Goal: Information Seeking & Learning: Learn about a topic

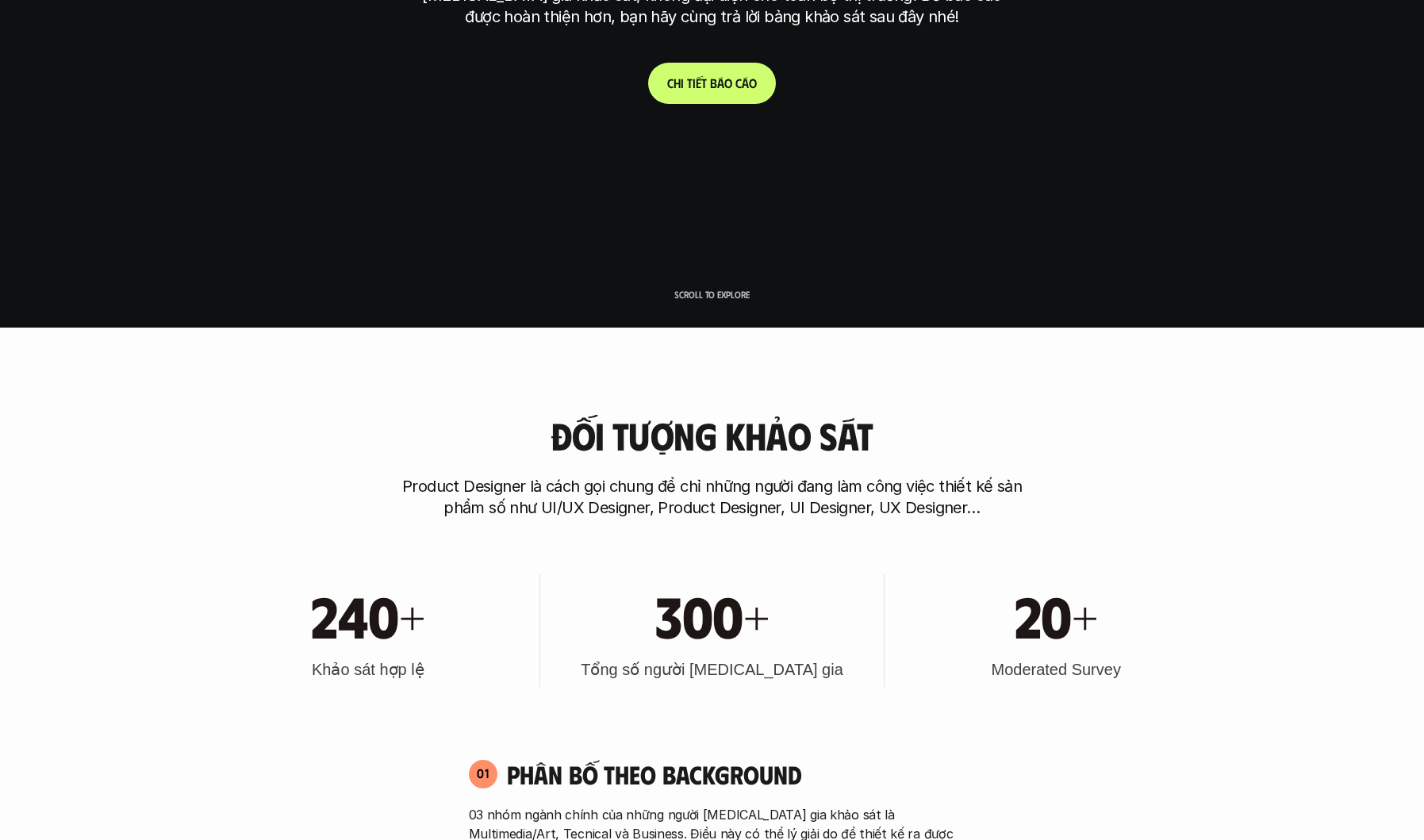
scroll to position [555, 0]
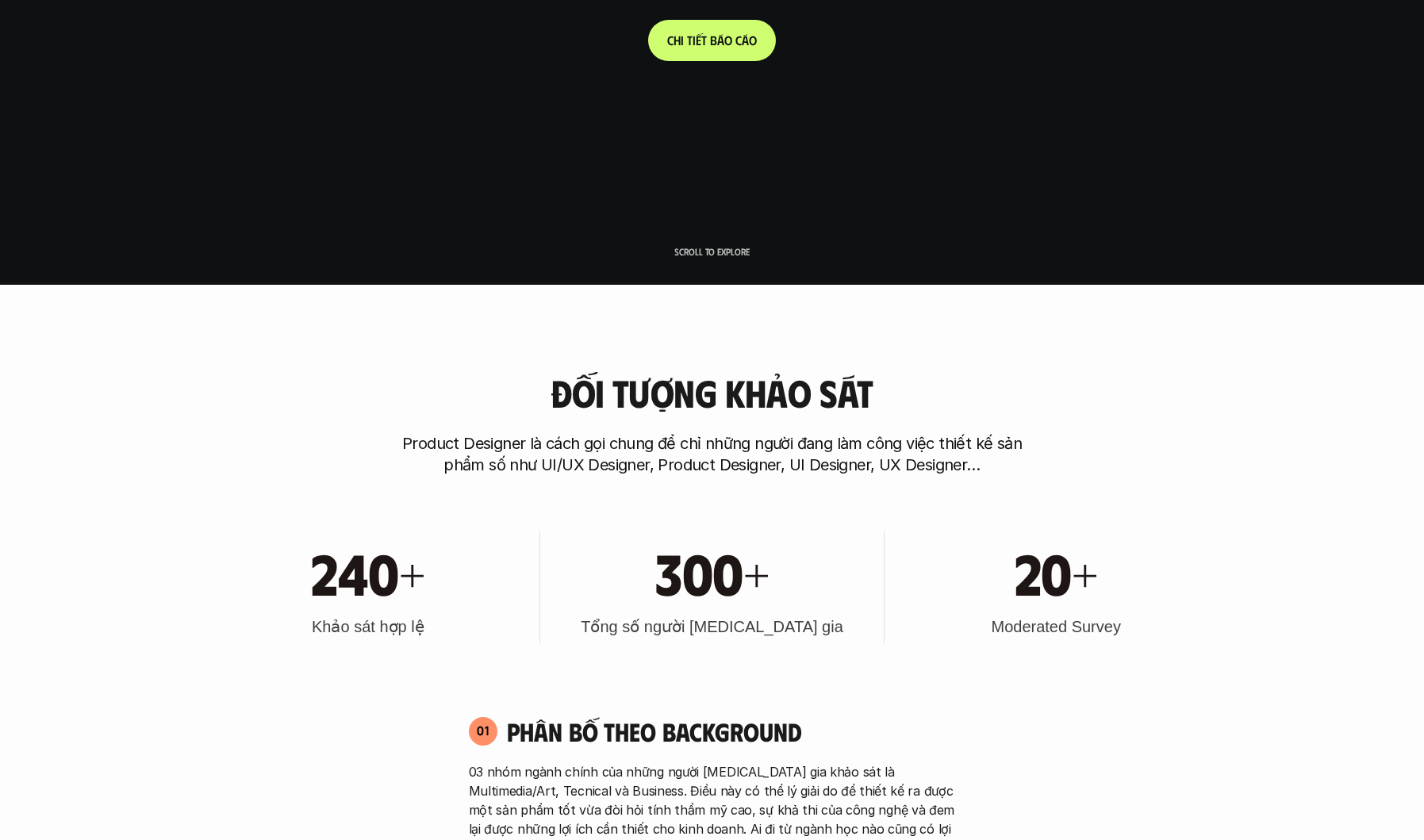
click at [725, 54] on link "C h i t i ế t b á o c á o" at bounding box center [711, 40] width 127 height 41
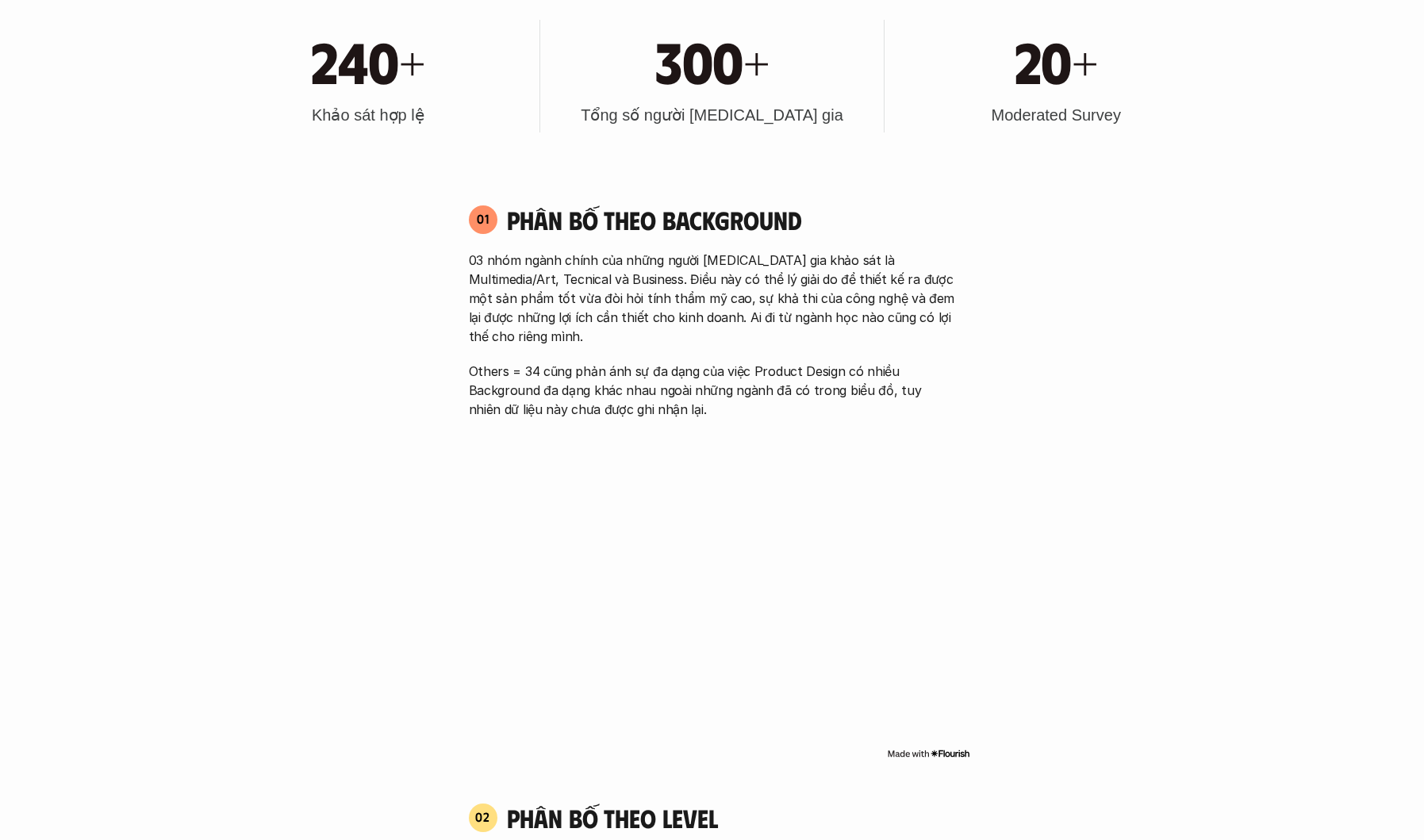
scroll to position [1057, 0]
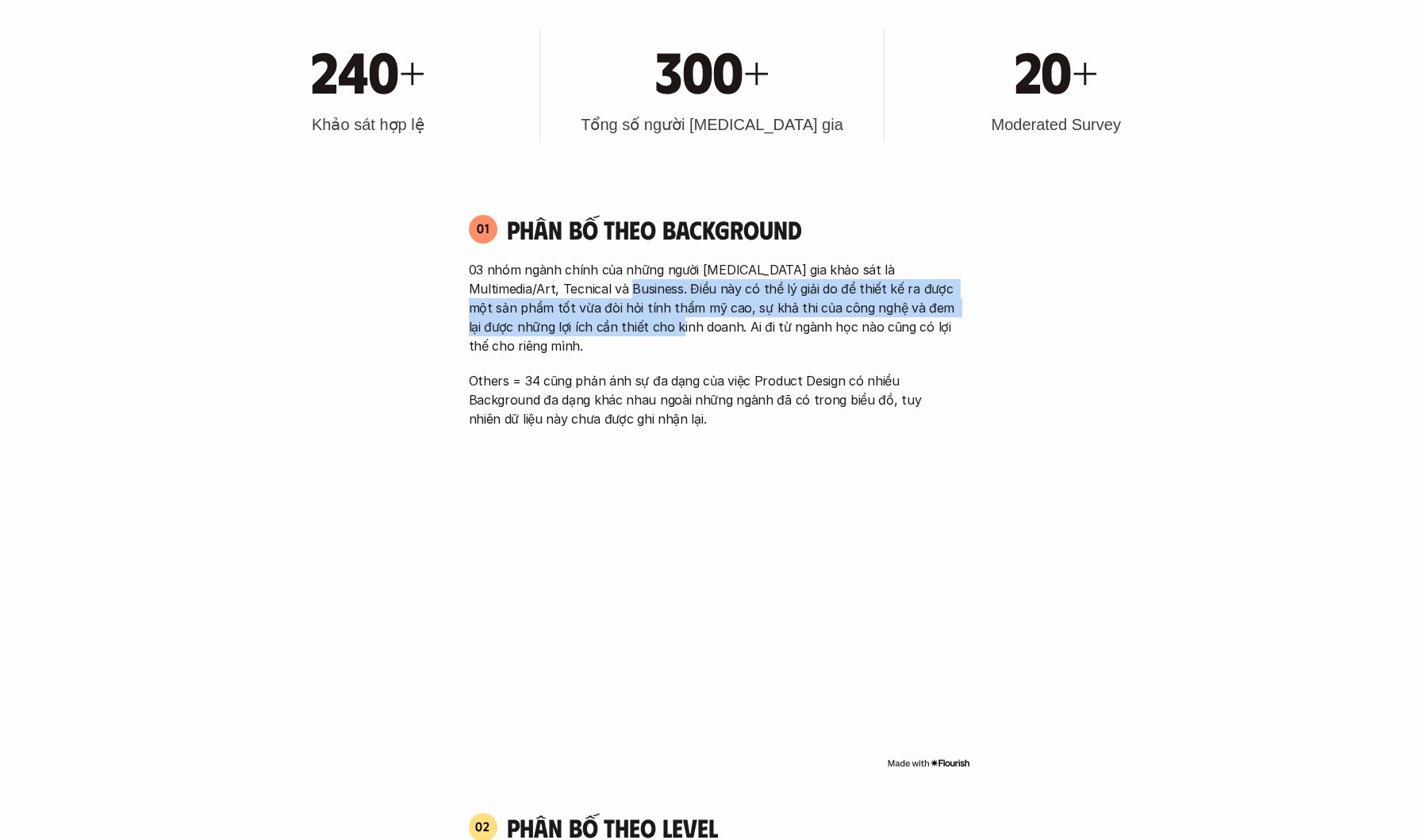
drag, startPoint x: 599, startPoint y: 288, endPoint x: 634, endPoint y: 325, distance: 50.9
click at [634, 325] on p "03 nhóm ngành chính của những người tham gia khảo sát là Multimedia/Art, Tecnic…" at bounding box center [712, 307] width 487 height 95
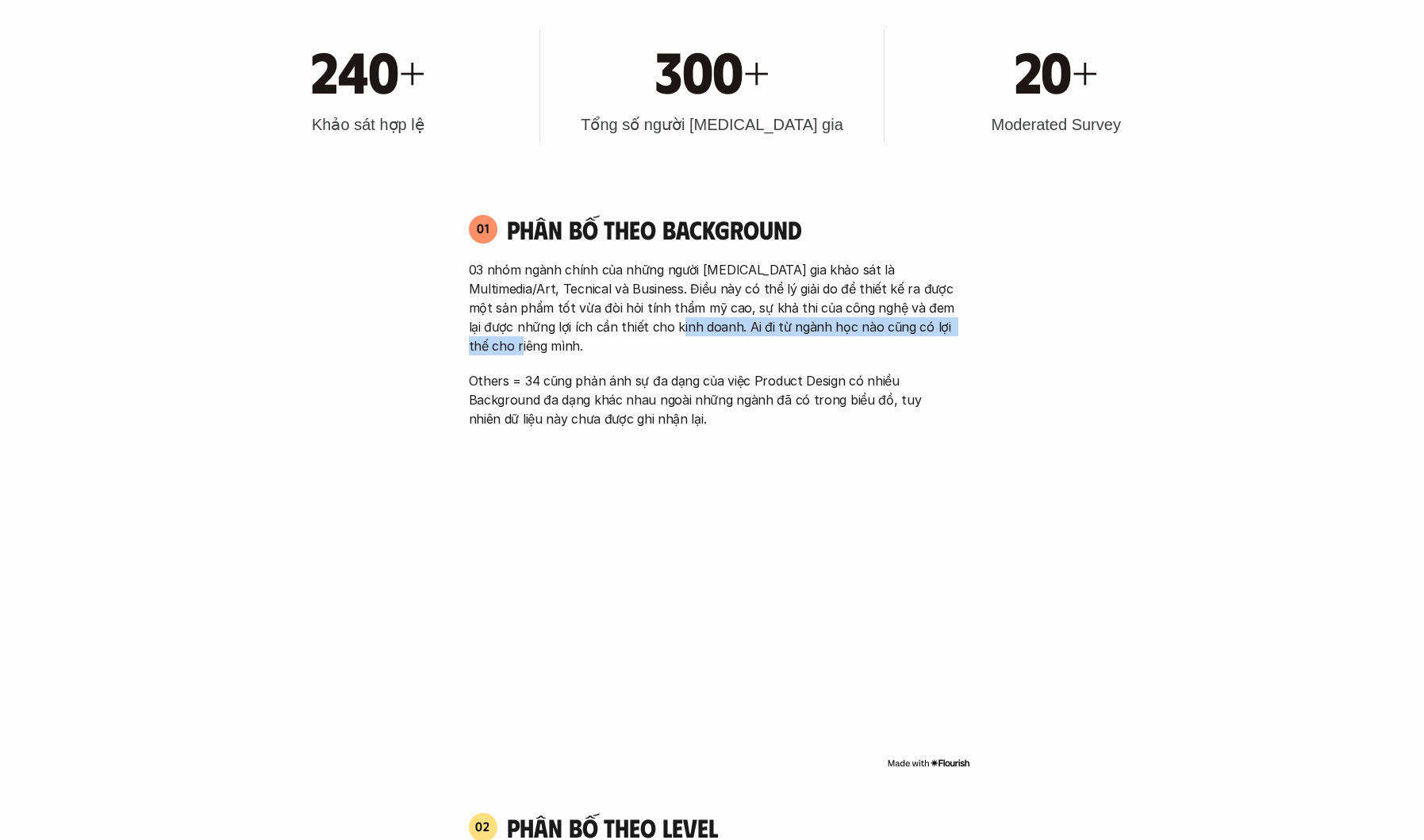
drag, startPoint x: 634, startPoint y: 325, endPoint x: 639, endPoint y: 342, distance: 17.7
click at [639, 342] on div "03 nhóm ngành chính của những người tham gia khảo sát là Multimedia/Art, Tecnic…" at bounding box center [712, 343] width 487 height 168
click at [629, 335] on div at bounding box center [629, 335] width 0 height 0
click at [614, 304] on p "03 nhóm ngành chính của những người tham gia khảo sát là Multimedia/Art, Tecnic…" at bounding box center [712, 307] width 487 height 95
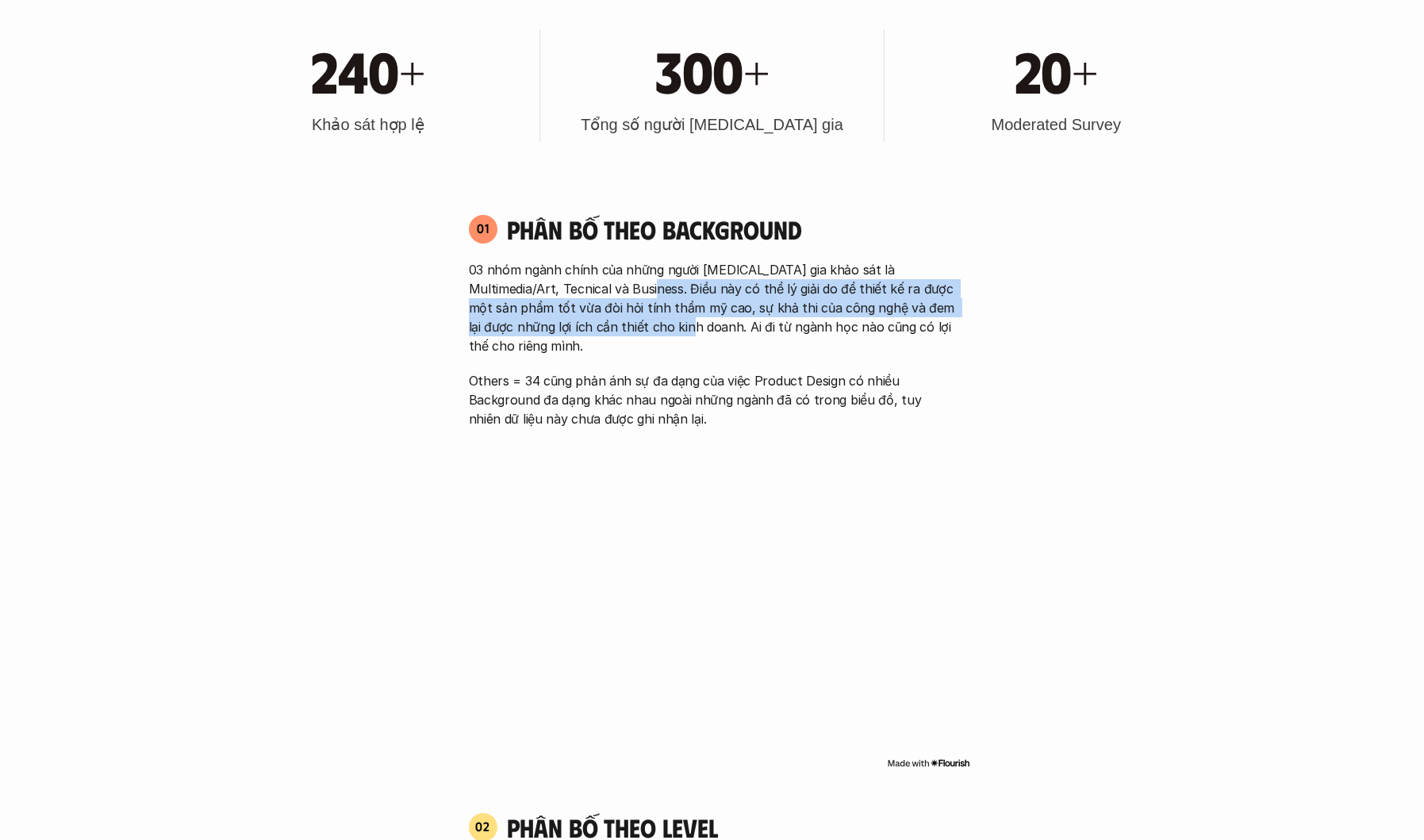
drag, startPoint x: 622, startPoint y: 288, endPoint x: 645, endPoint y: 324, distance: 42.7
click at [645, 324] on p "03 nhóm ngành chính của những người tham gia khảo sát là Multimedia/Art, Tecnic…" at bounding box center [712, 307] width 487 height 95
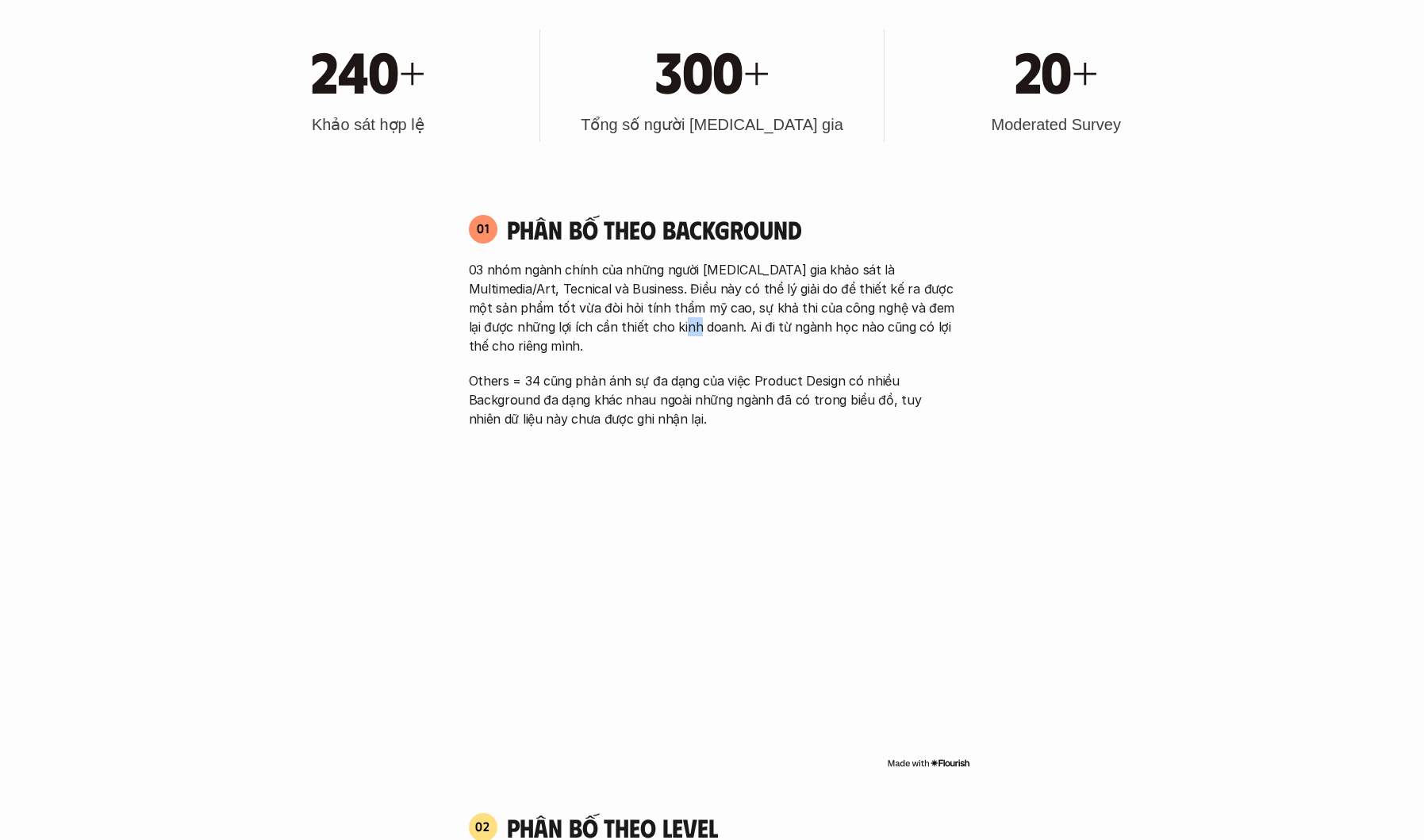
click at [645, 324] on p "03 nhóm ngành chính của những người tham gia khảo sát là Multimedia/Art, Tecnic…" at bounding box center [712, 307] width 487 height 95
click at [694, 305] on p "03 nhóm ngành chính của những người tham gia khảo sát là Multimedia/Art, Tecnic…" at bounding box center [712, 307] width 487 height 95
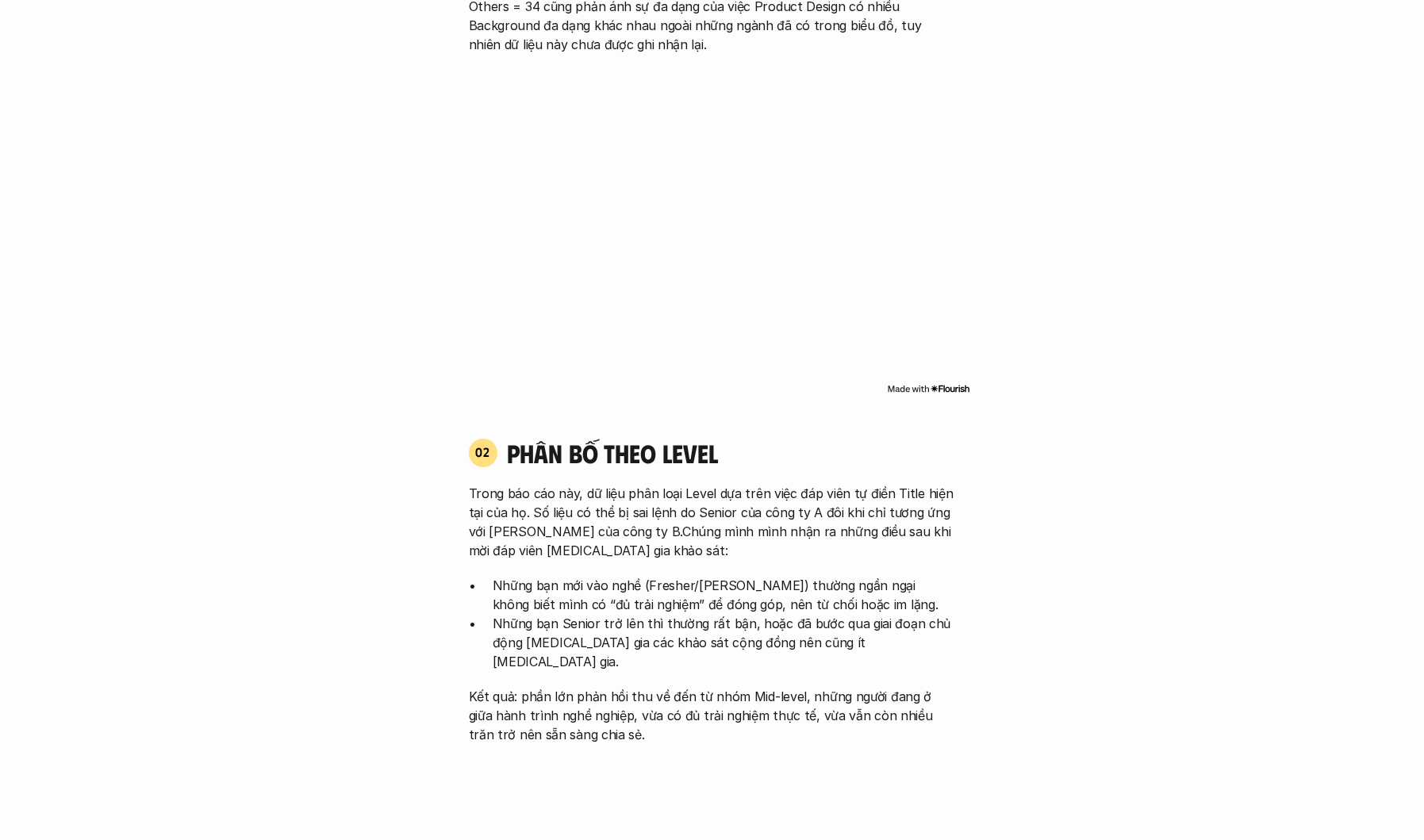
scroll to position [1758, 0]
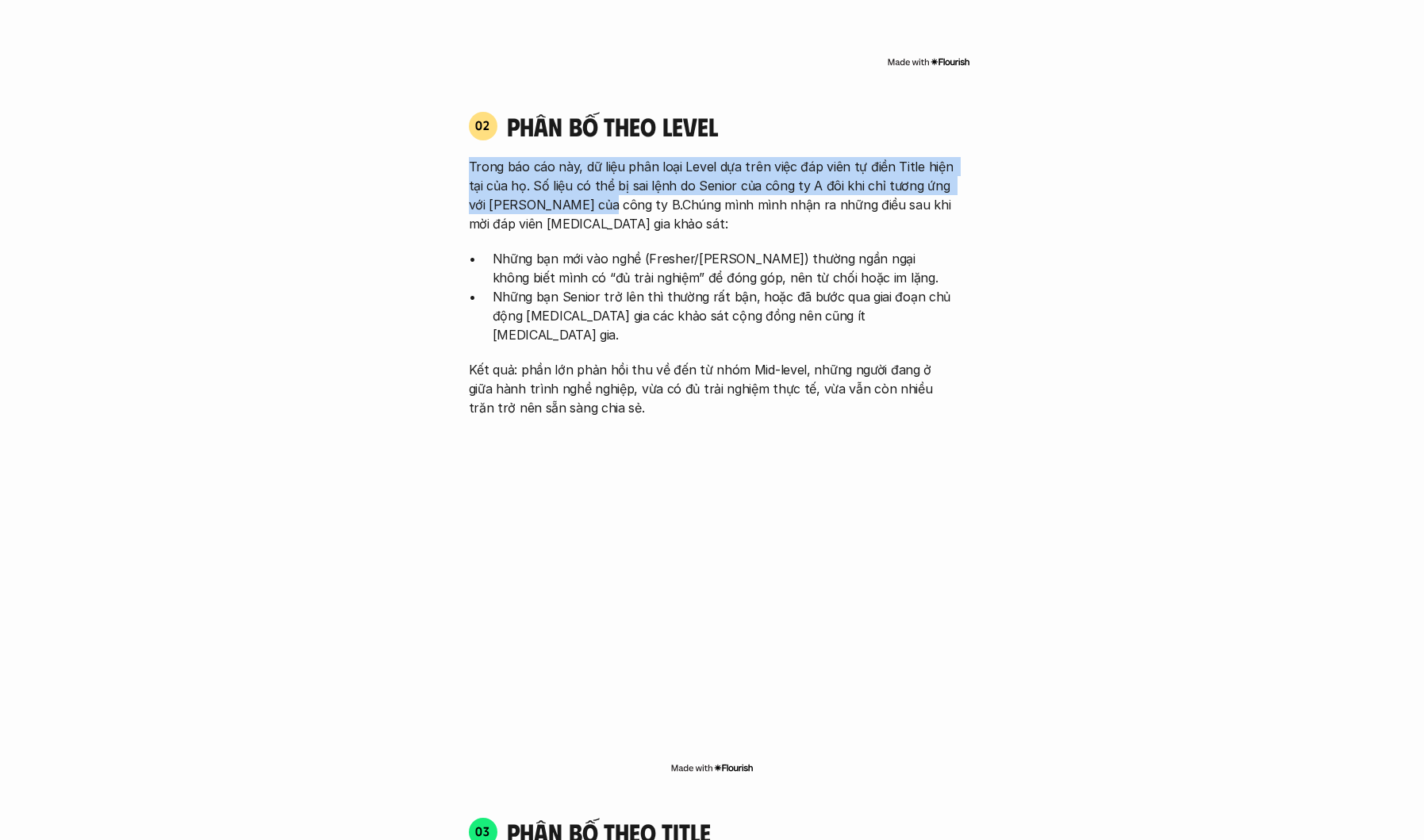
drag, startPoint x: 685, startPoint y: 135, endPoint x: 566, endPoint y: 169, distance: 123.8
click at [578, 183] on div "02 phân bố theo Level Trong báo cáo này, dữ liệu phân loại Level dựa trên việc …" at bounding box center [712, 263] width 516 height 307
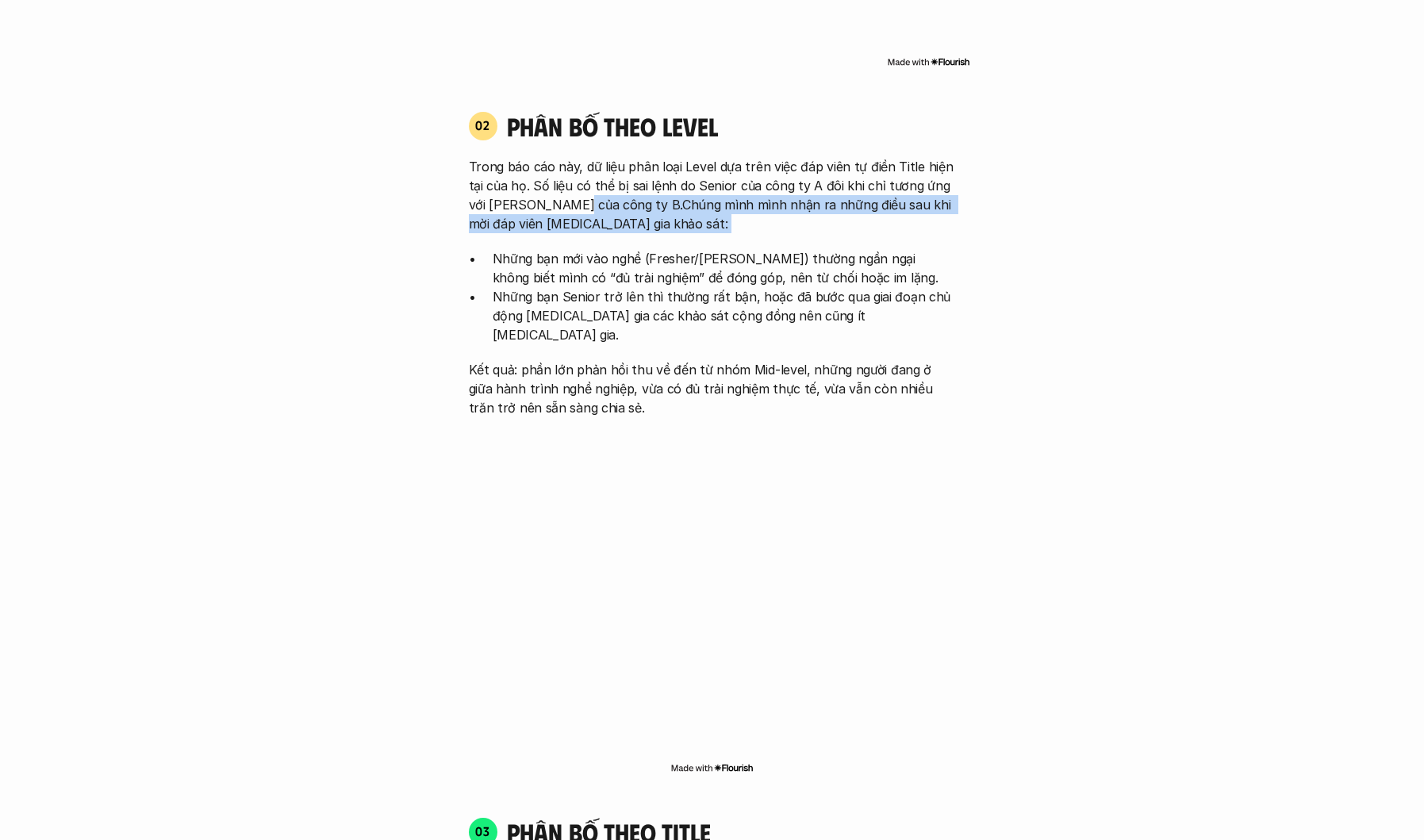
drag, startPoint x: 566, startPoint y: 169, endPoint x: 646, endPoint y: 222, distance: 96.0
click at [646, 222] on div "Trong báo cáo này, dữ liệu phân loại Level dựa trên việc đáp viên tự điền Title…" at bounding box center [712, 286] width 487 height 260
click at [613, 192] on p "Trong báo cáo này, dữ liệu phân loại Level dựa trên việc đáp viên tự điền Title…" at bounding box center [712, 194] width 487 height 76
drag, startPoint x: 610, startPoint y: 179, endPoint x: 638, endPoint y: 232, distance: 59.9
click at [638, 232] on div "Trong báo cáo này, dữ liệu phân loại Level dựa trên việc đáp viên tự điền Title…" at bounding box center [712, 286] width 487 height 260
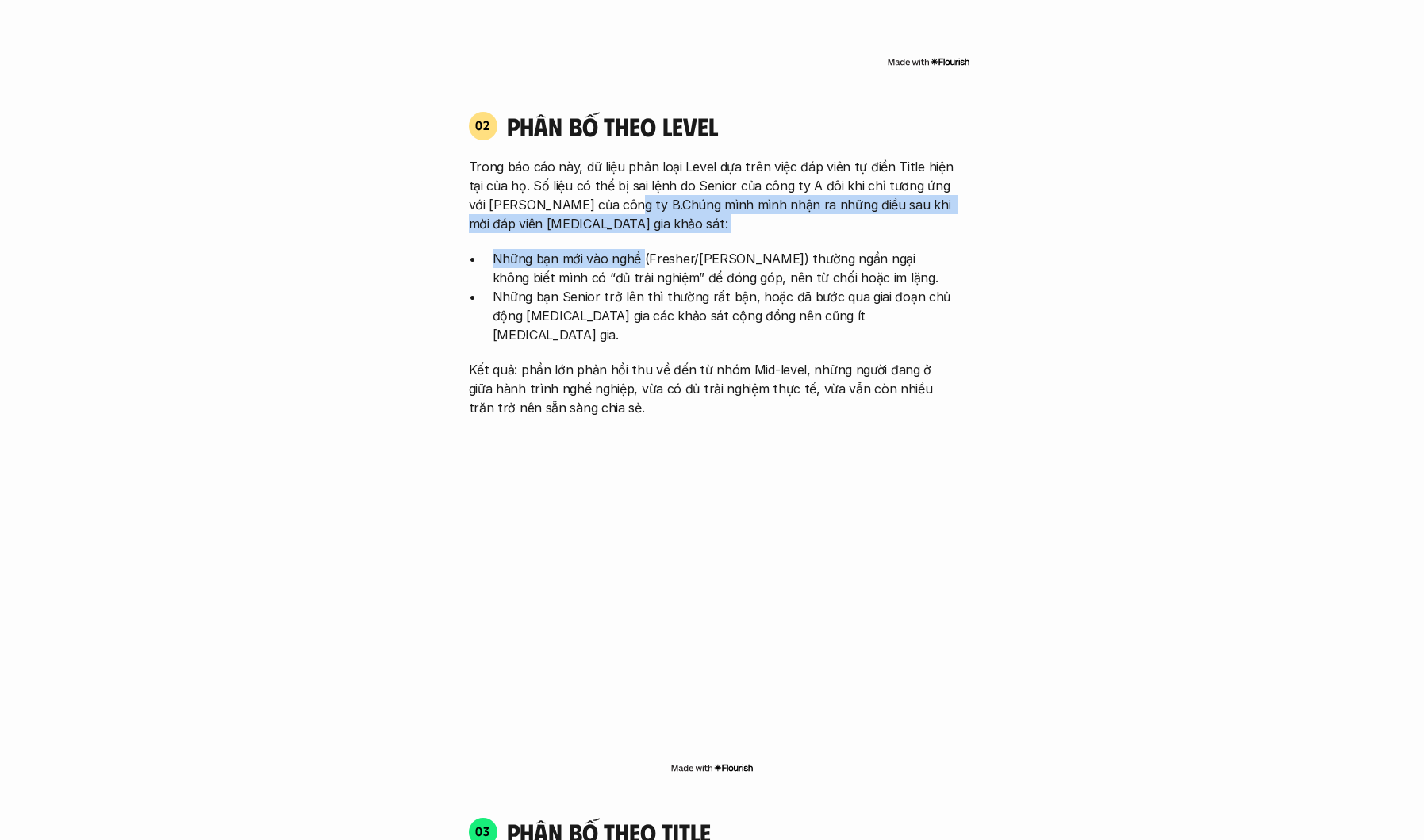
click at [638, 249] on p "Những bạn mới vào nghề (Fresher/Junior) thường ngần ngại không biết mình có “đủ…" at bounding box center [724, 267] width 463 height 38
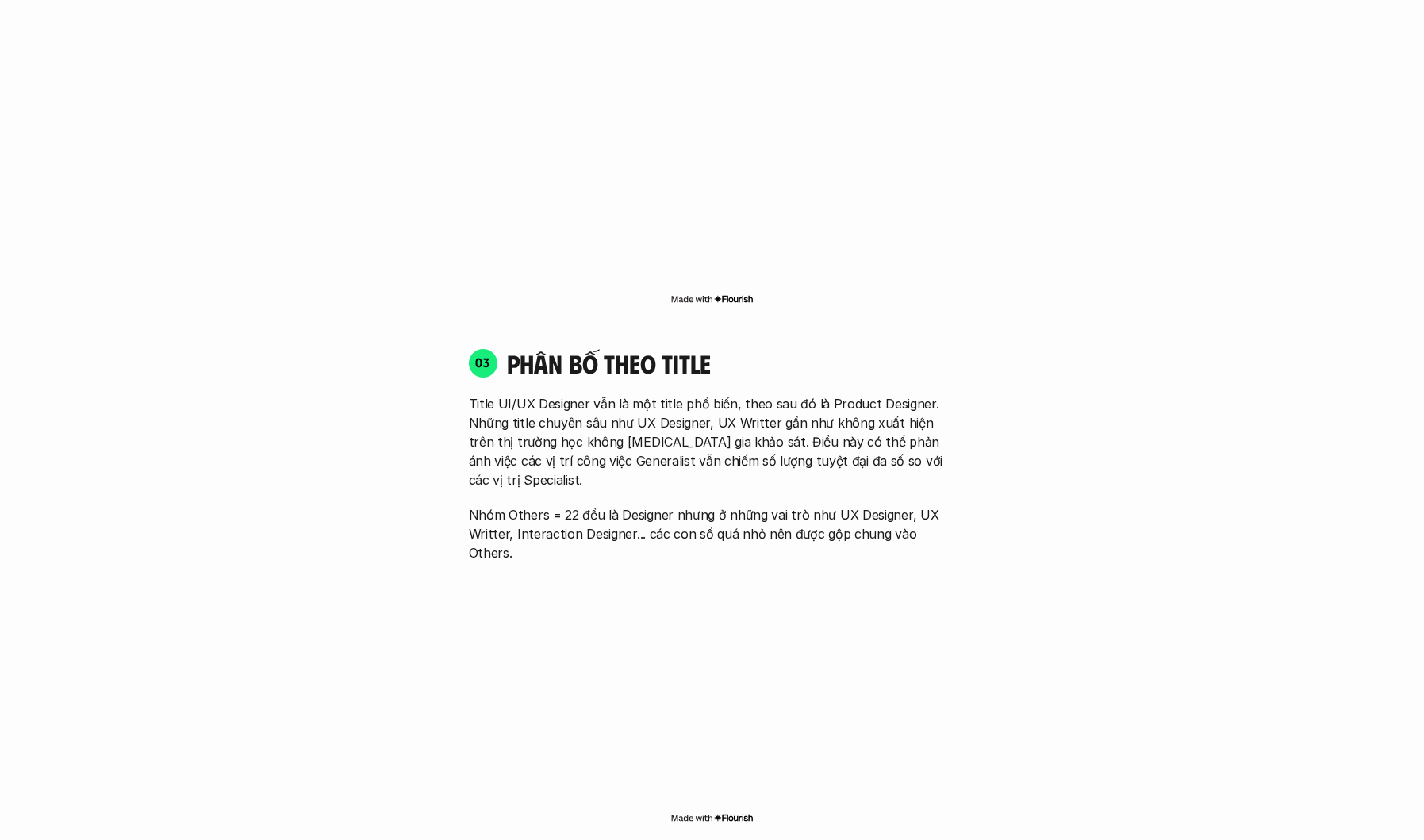
scroll to position [2247, 0]
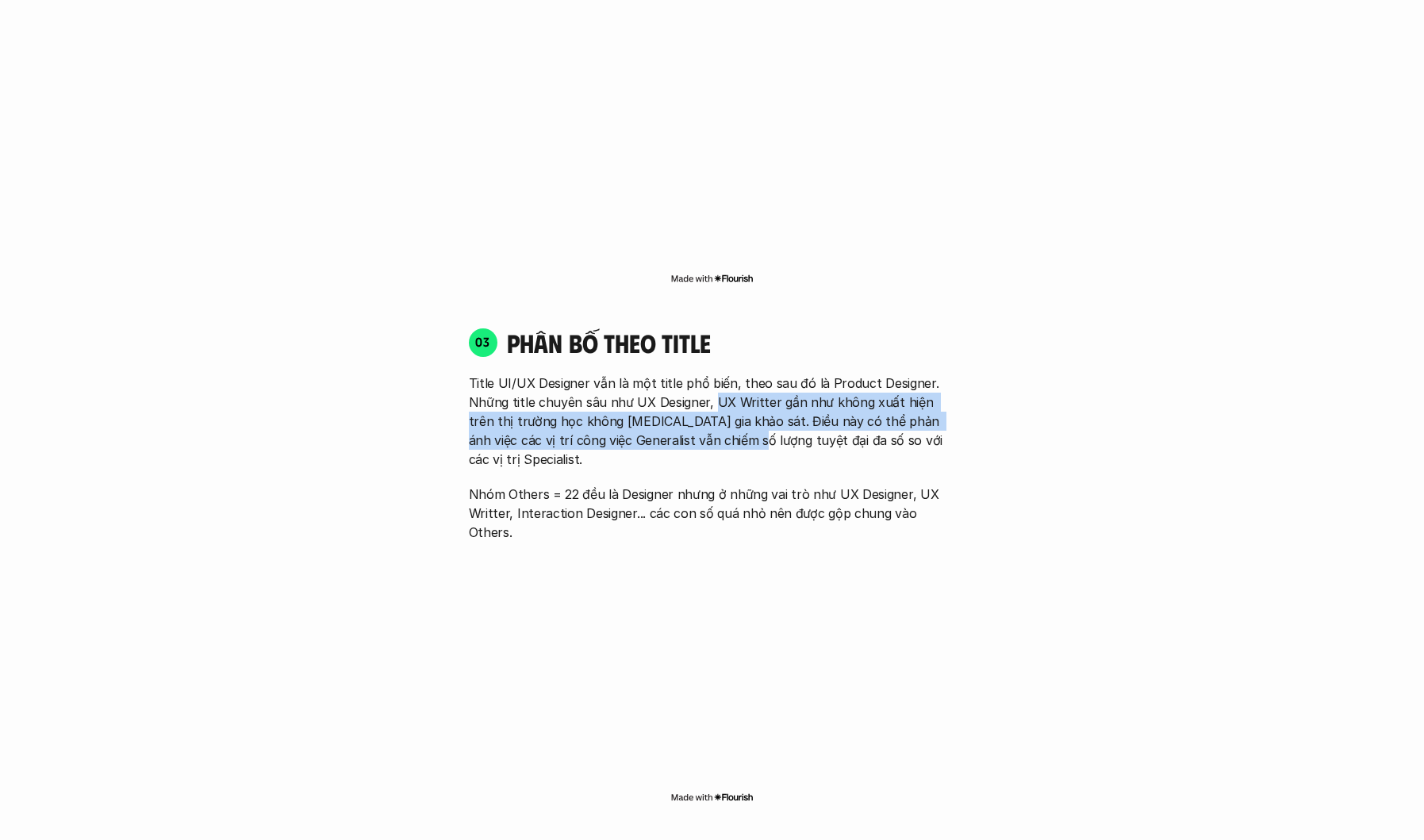
drag, startPoint x: 711, startPoint y: 361, endPoint x: 717, endPoint y: 405, distance: 44.4
click at [717, 405] on p "Title UI/UX Designer vẫn là một title phổ biến, theo sau đó là Product Designer…" at bounding box center [712, 421] width 487 height 95
drag, startPoint x: 717, startPoint y: 405, endPoint x: 713, endPoint y: 391, distance: 14.6
click at [715, 399] on p "Title UI/UX Designer vẫn là một title phổ biến, theo sau đó là Product Designer…" at bounding box center [712, 421] width 487 height 95
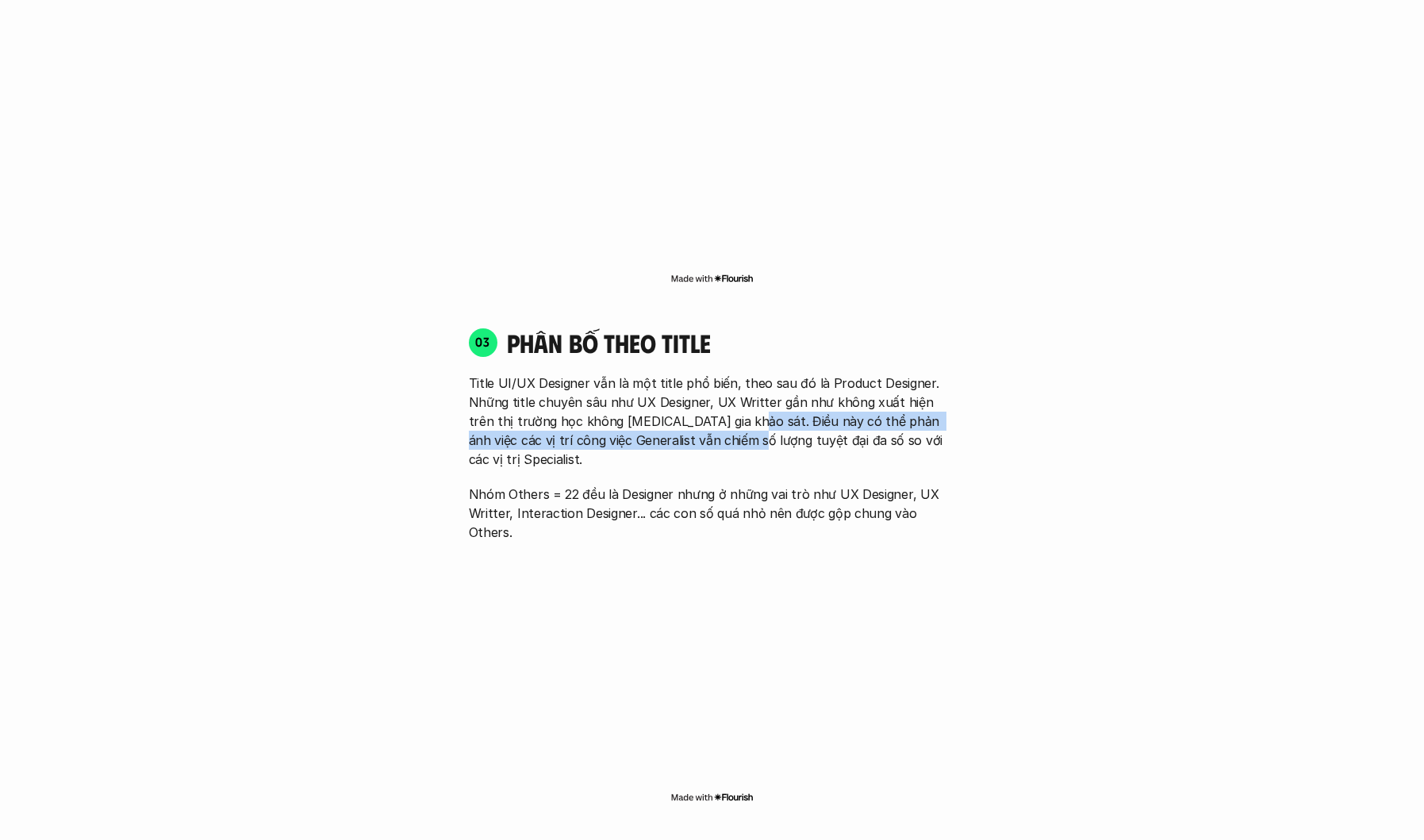
click at [713, 390] on p "Title UI/UX Designer vẫn là một title phổ biến, theo sau đó là Product Designer…" at bounding box center [712, 421] width 487 height 95
click at [857, 382] on p "Title UI/UX Designer vẫn là một title phổ biến, theo sau đó là Product Designer…" at bounding box center [712, 421] width 487 height 95
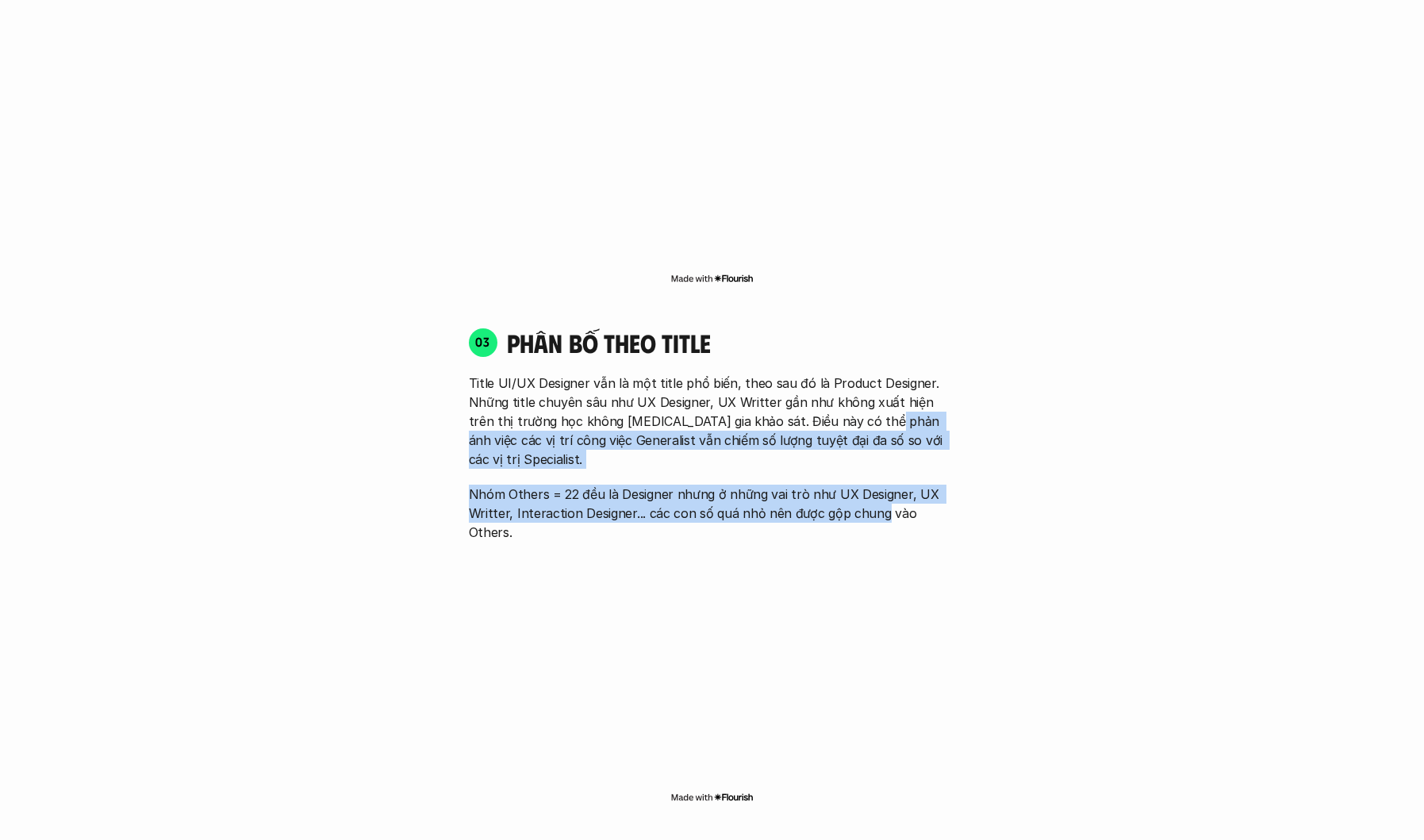
drag, startPoint x: 857, startPoint y: 382, endPoint x: 866, endPoint y: 457, distance: 75.5
click at [866, 457] on div "Title UI/UX Designer vẫn là một title phổ biến, theo sau đó là Product Designer…" at bounding box center [712, 457] width 487 height 168
click at [866, 484] on p "Nhóm Others = 22 đều là Designer nhưng ở những vai trò như UX Designer, UX Writ…" at bounding box center [712, 512] width 487 height 57
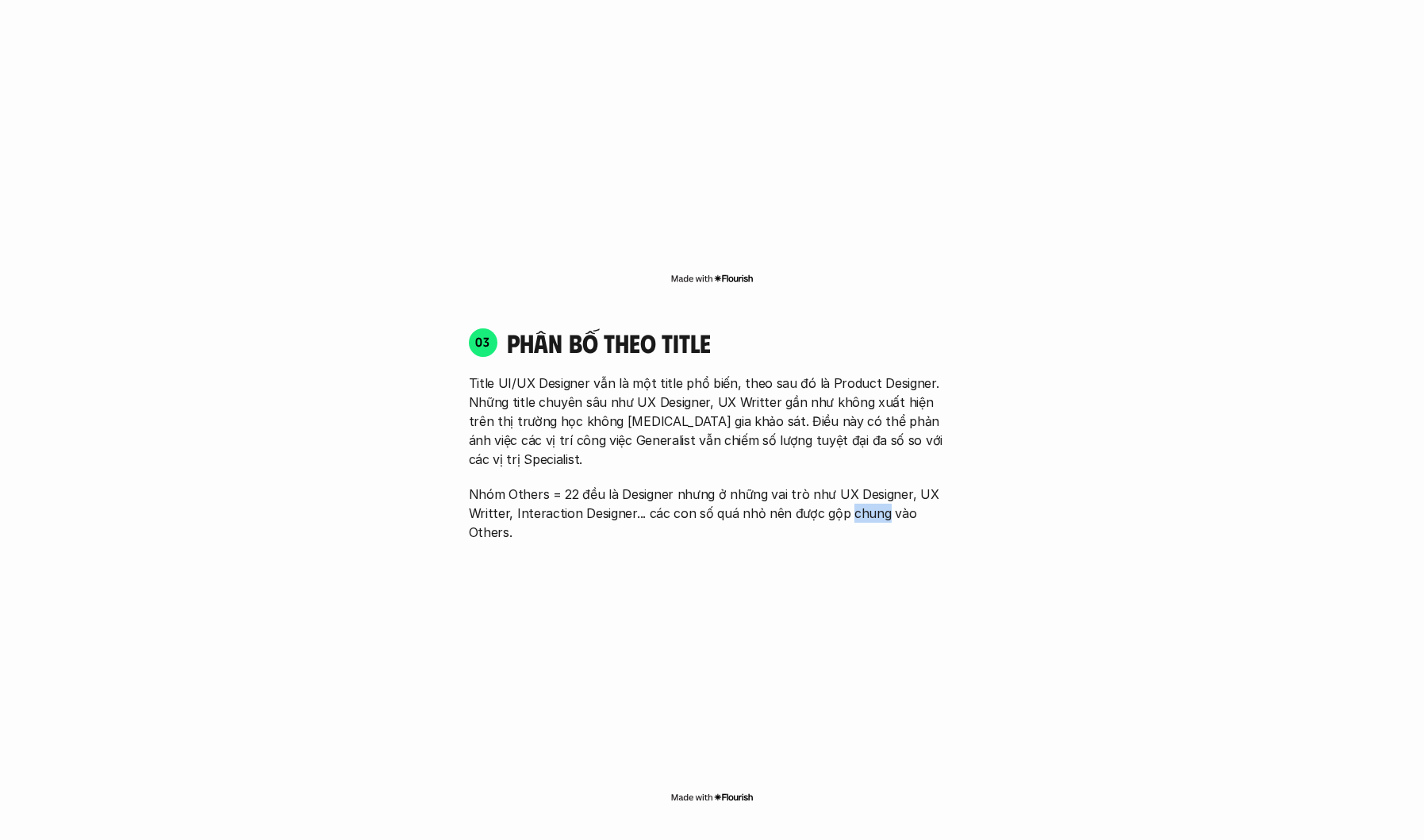
click at [866, 484] on p "Nhóm Others = 22 đều là Designer nhưng ở những vai trò như UX Designer, UX Writ…" at bounding box center [712, 512] width 487 height 57
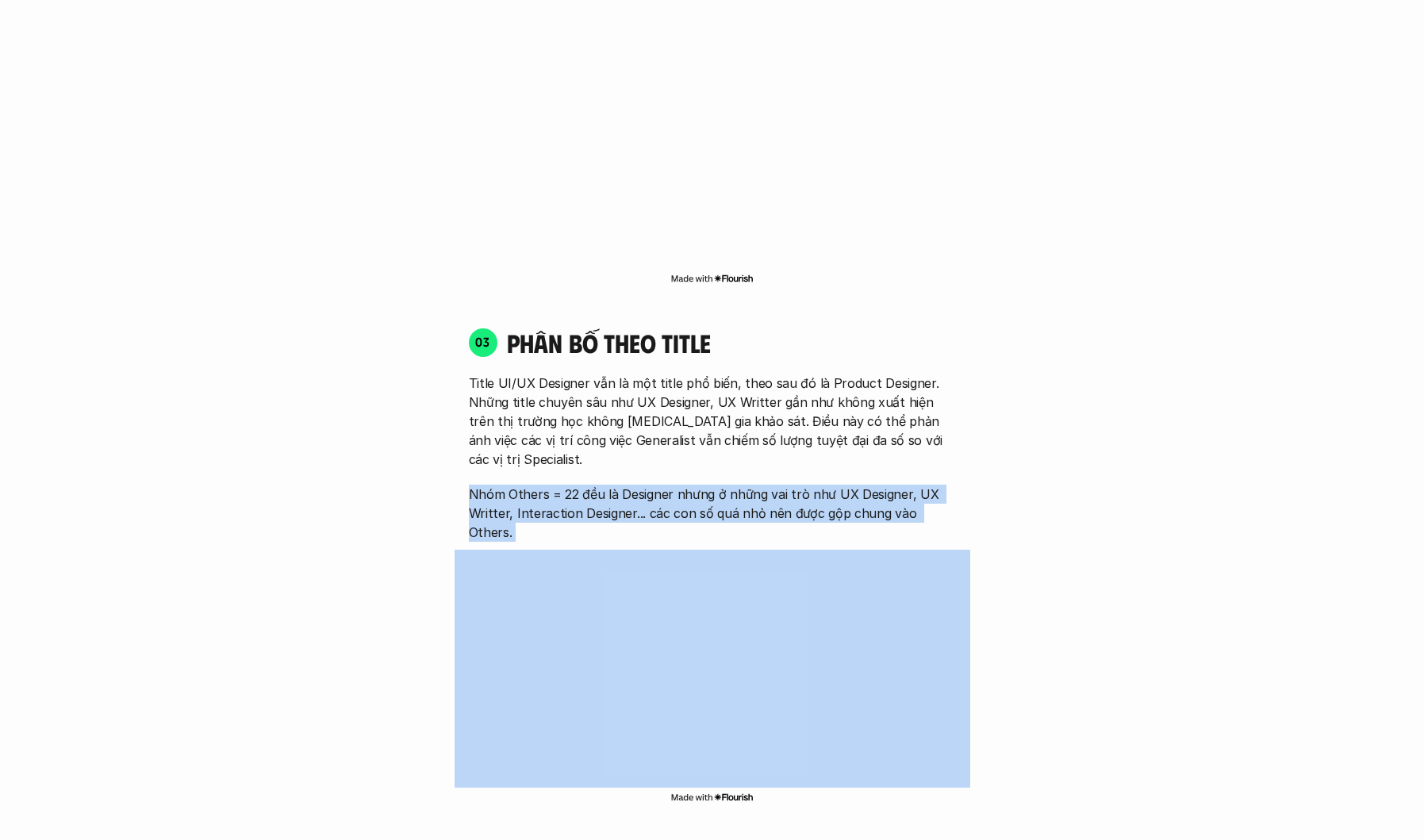
click at [866, 484] on p "Nhóm Others = 22 đều là Designer nhưng ở những vai trò như UX Designer, UX Writ…" at bounding box center [712, 512] width 487 height 57
click at [936, 414] on div "Title UI/UX Designer vẫn là một title phổ biến, theo sau đó là Product Designer…" at bounding box center [712, 457] width 487 height 168
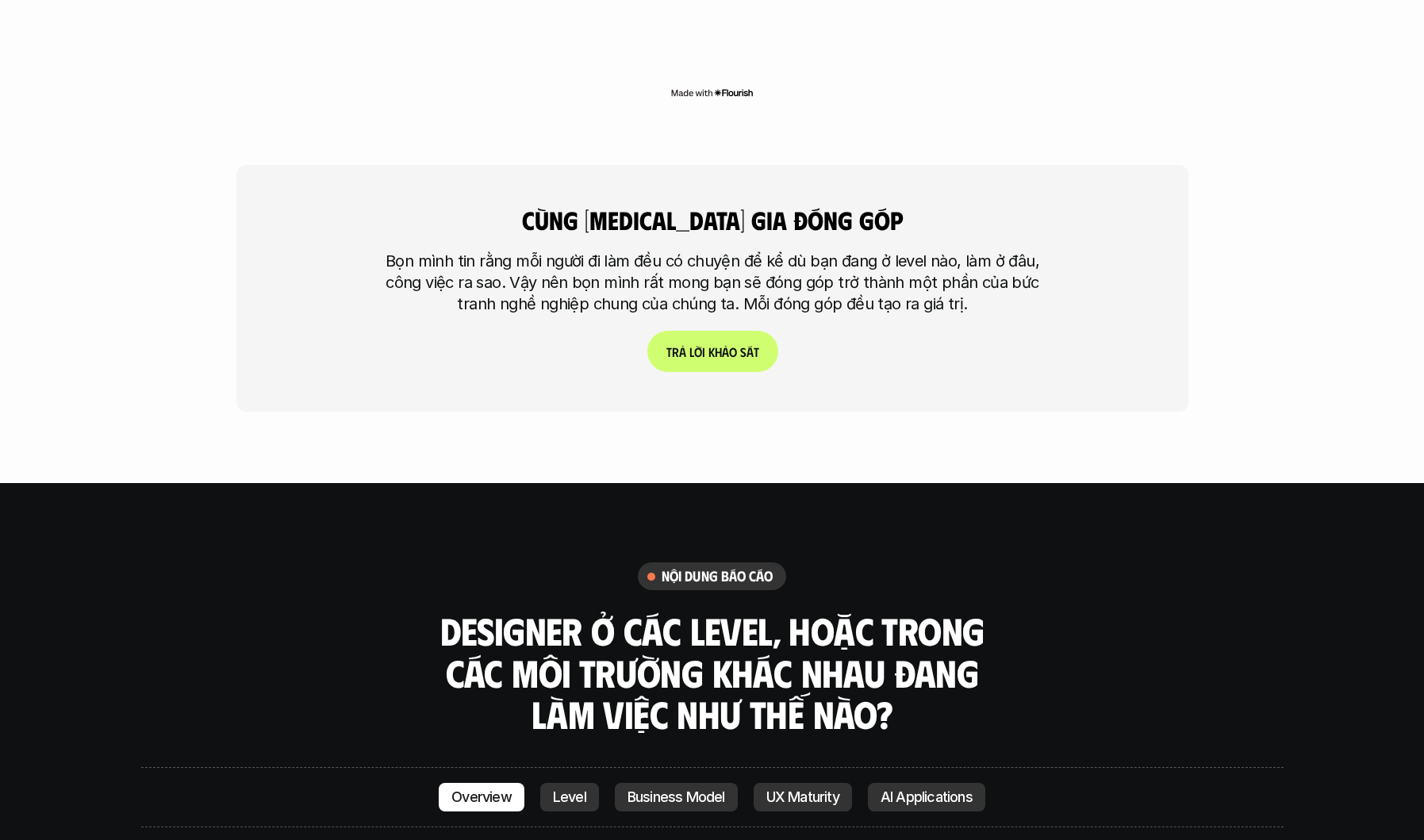
scroll to position [4124, 0]
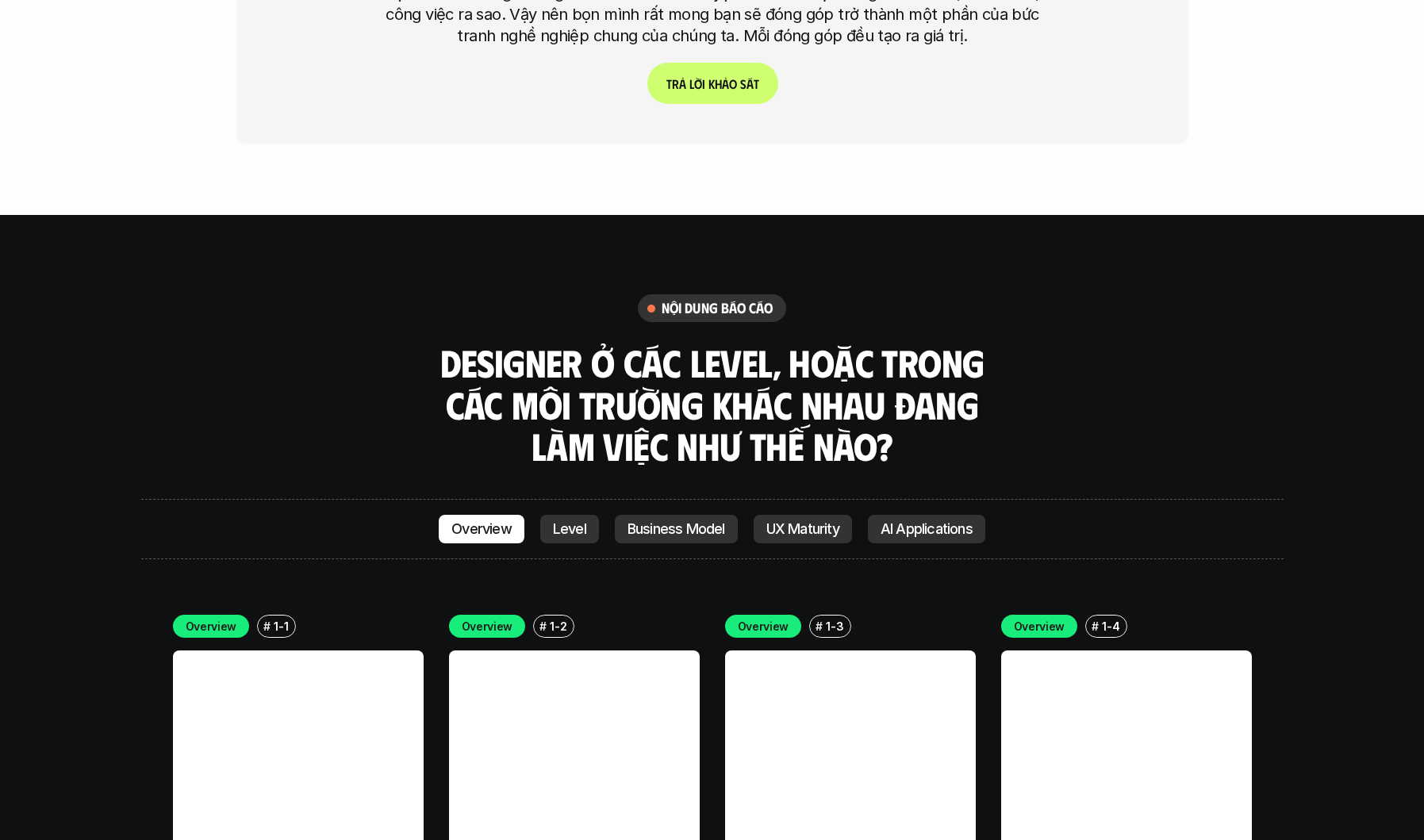
click at [547, 514] on link "Level" at bounding box center [569, 528] width 58 height 28
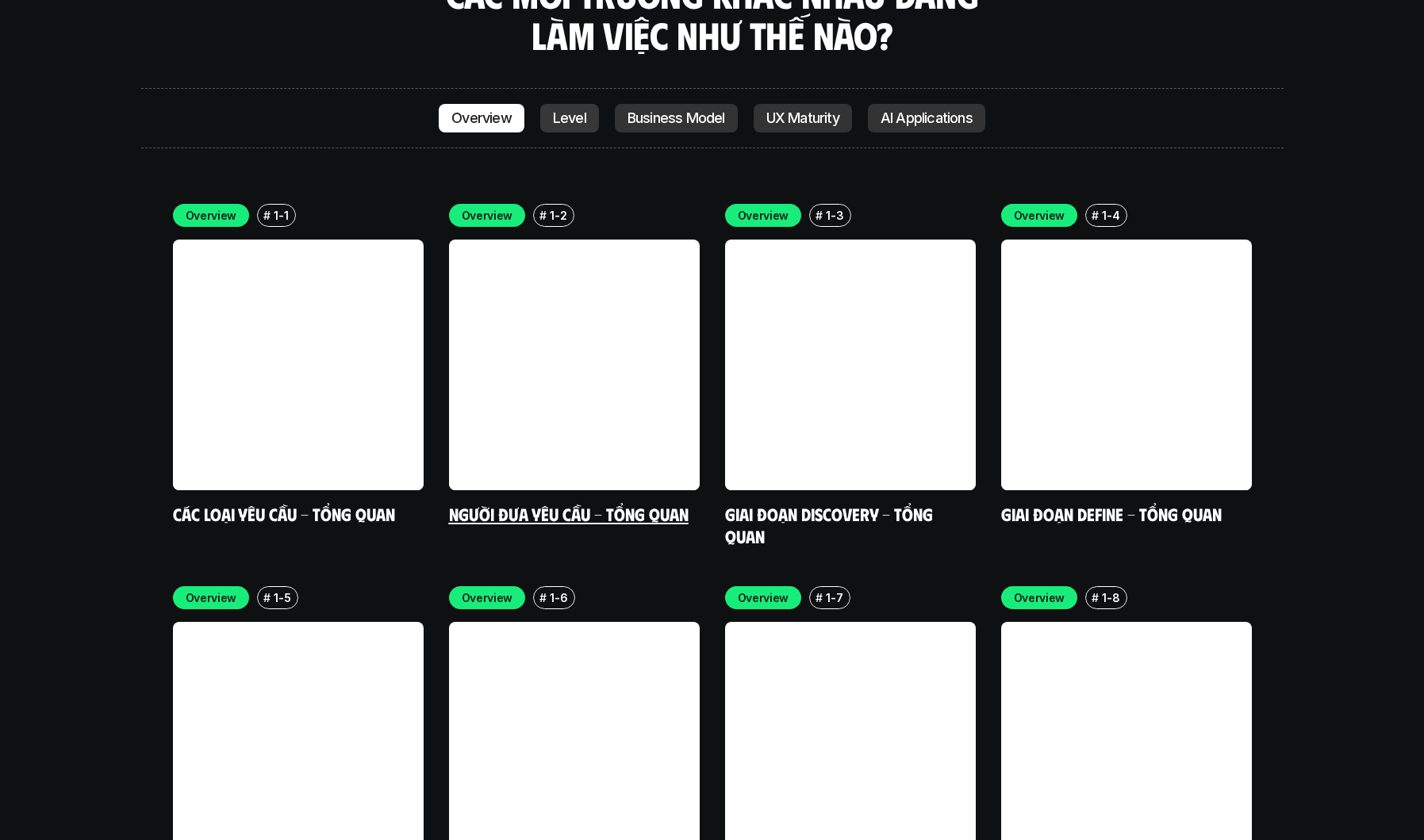
scroll to position [4451, 0]
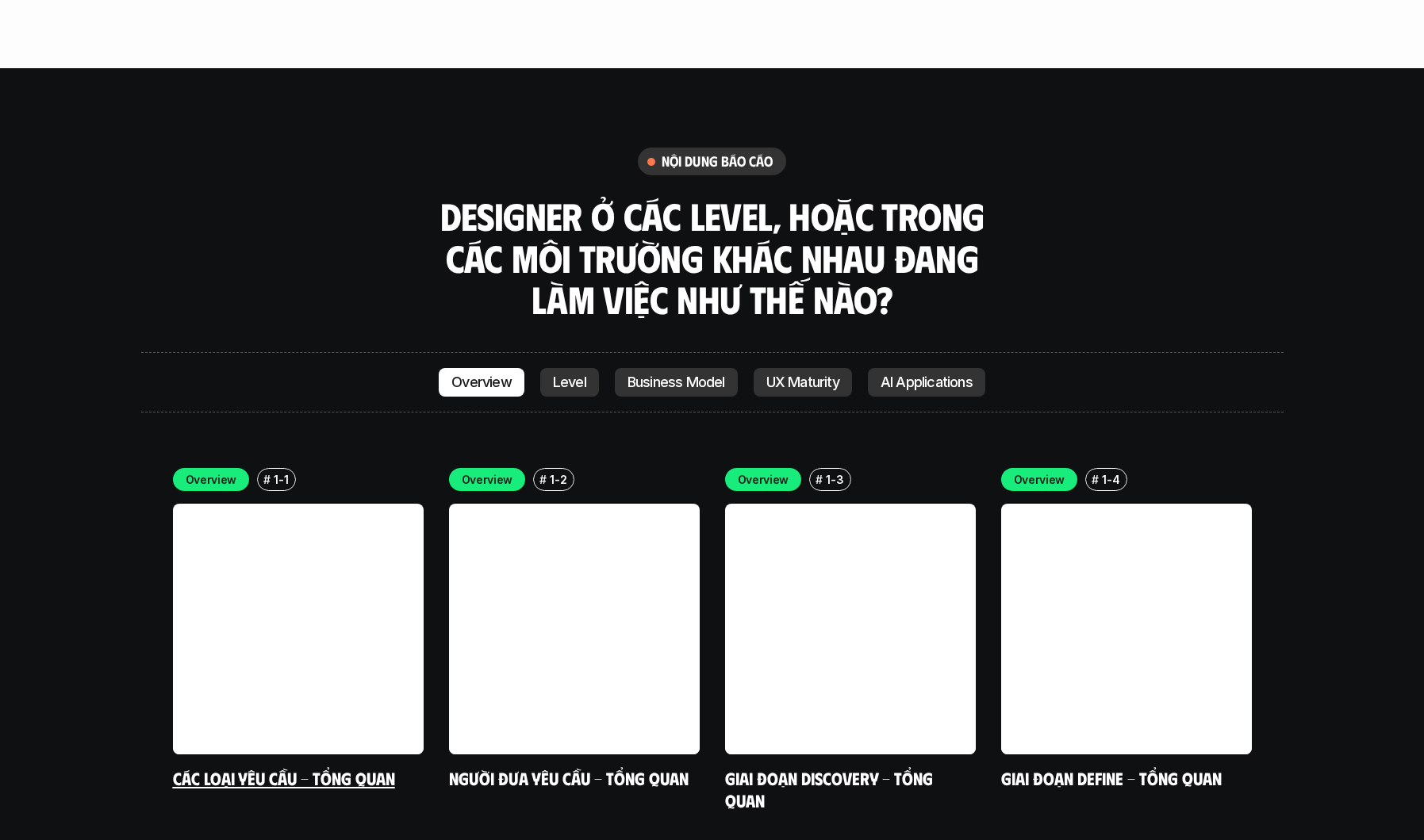
click at [273, 471] on p "1-1" at bounding box center [280, 478] width 15 height 17
click at [560, 767] on link "Người đưa yêu cầu - Tổng quan" at bounding box center [569, 778] width 239 height 21
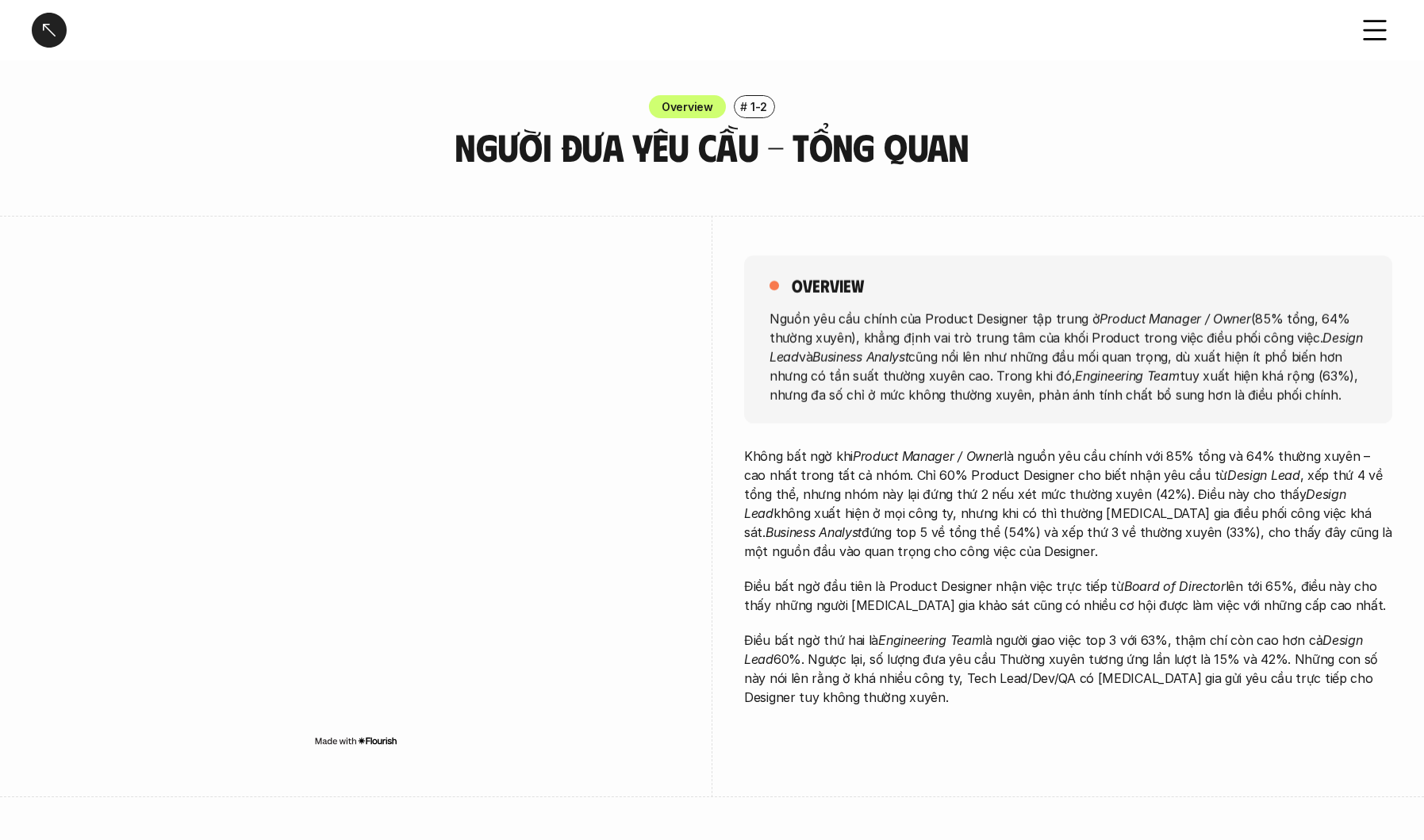
click at [45, 23] on div at bounding box center [50, 30] width 35 height 35
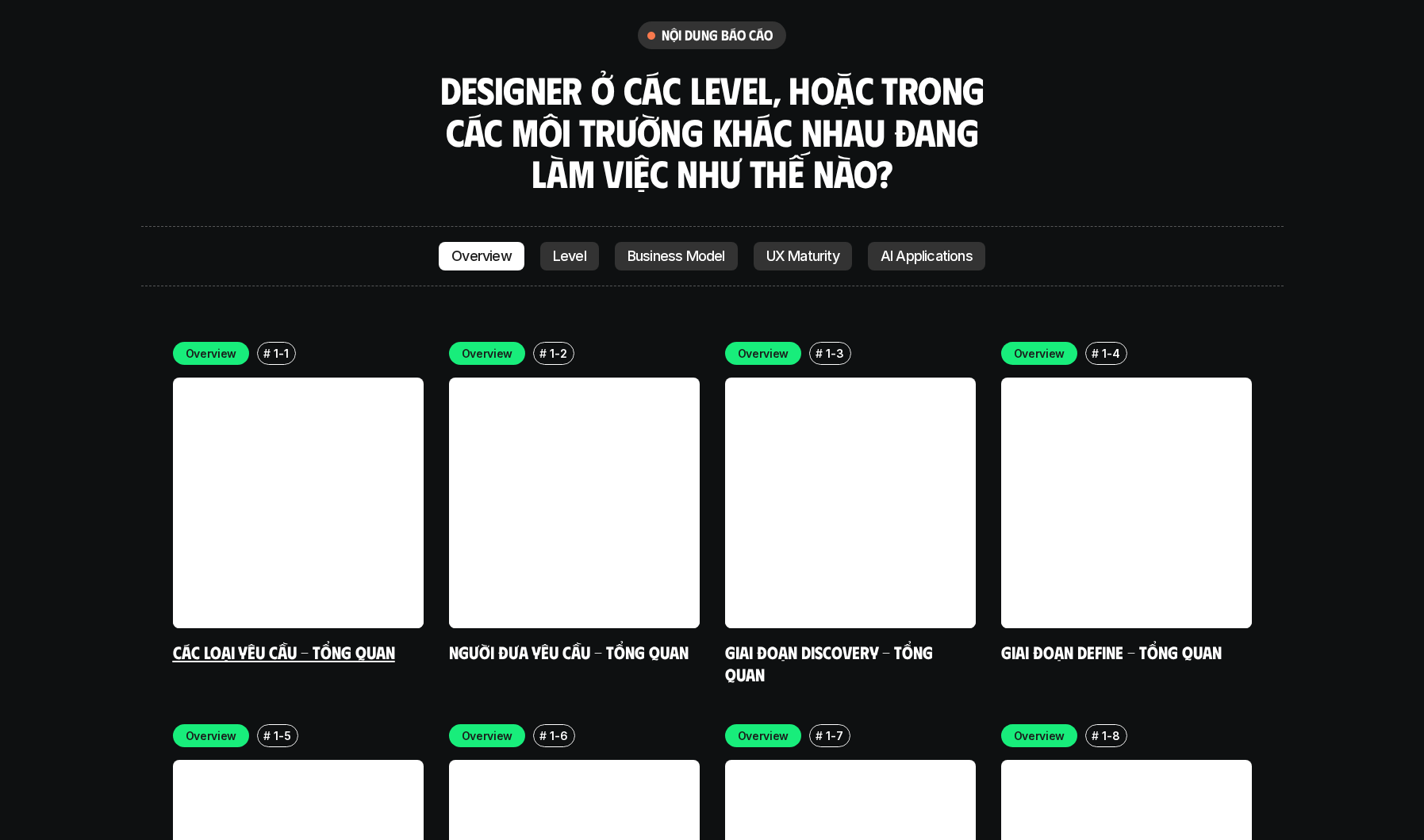
scroll to position [4468, 0]
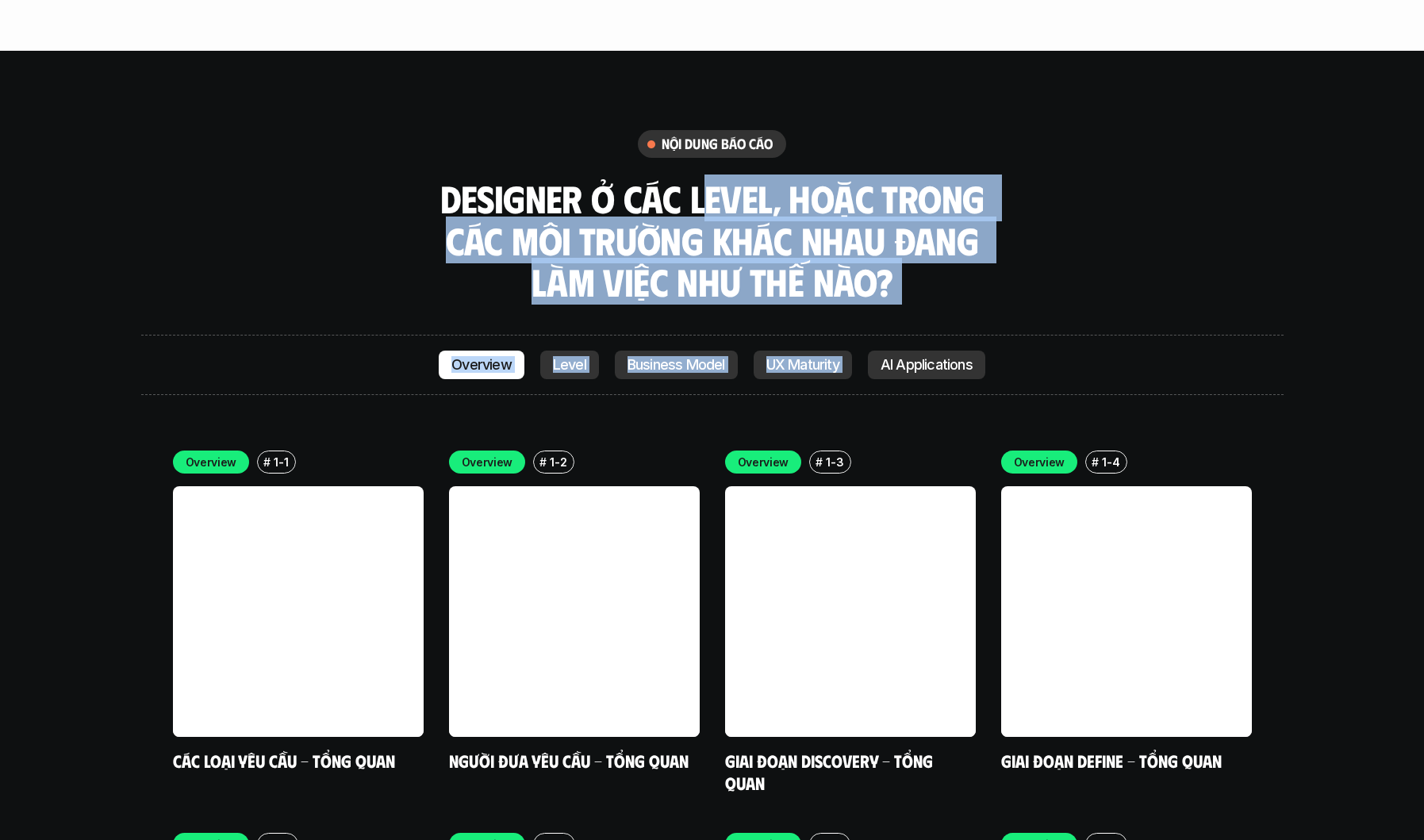
drag, startPoint x: 708, startPoint y: 116, endPoint x: 1042, endPoint y: 228, distance: 352.3
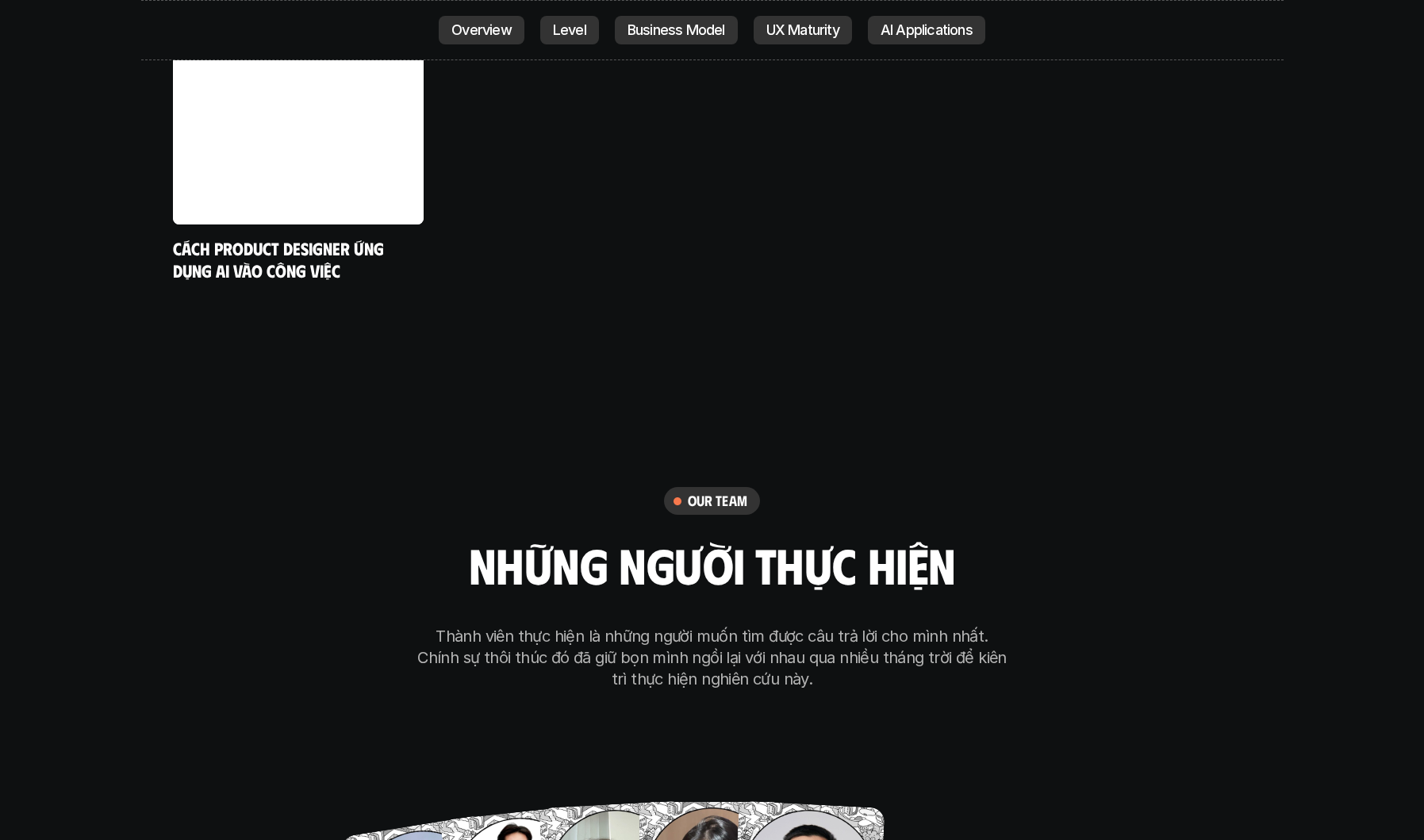
scroll to position [9172, 0]
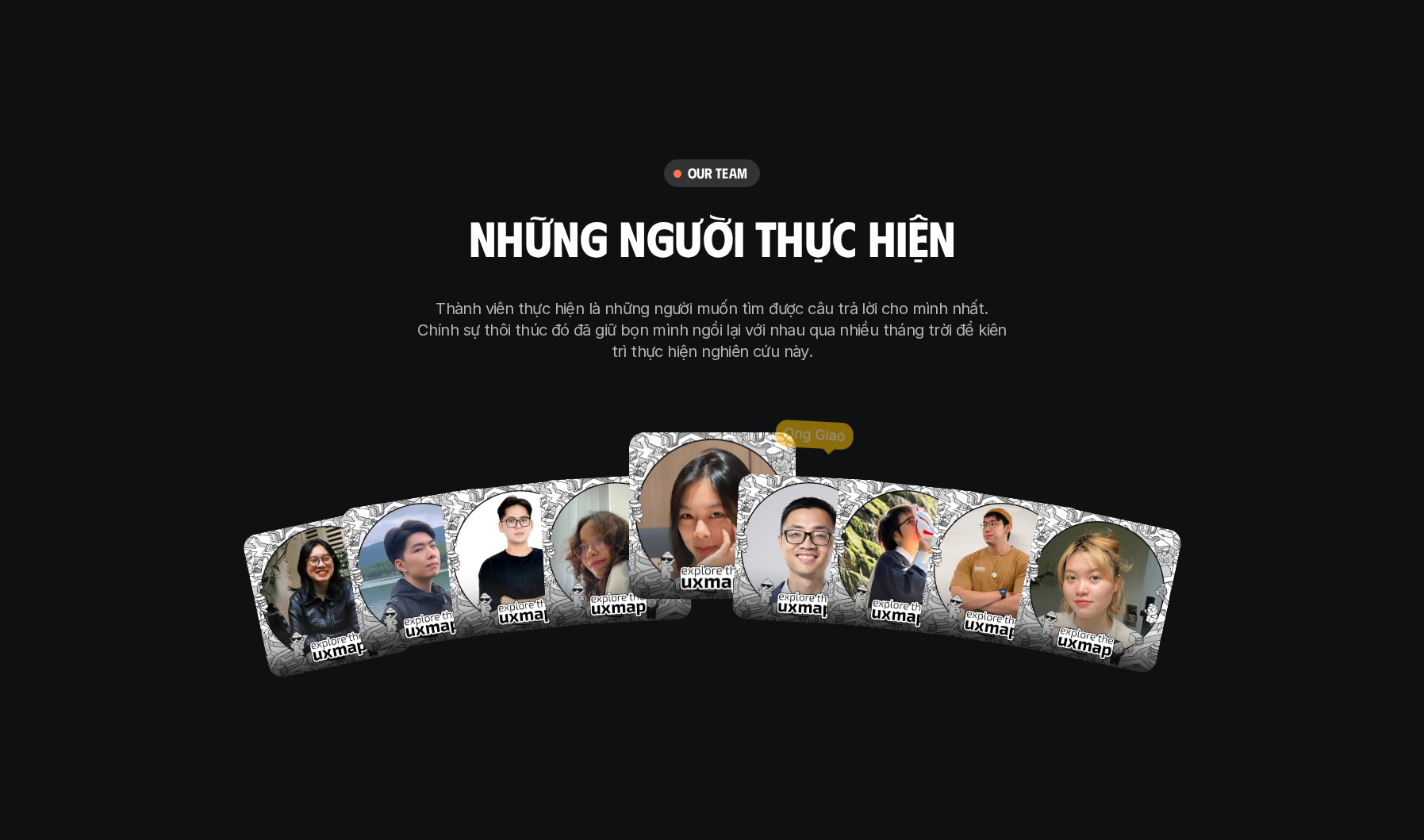
click at [680, 482] on img at bounding box center [712, 515] width 166 height 166
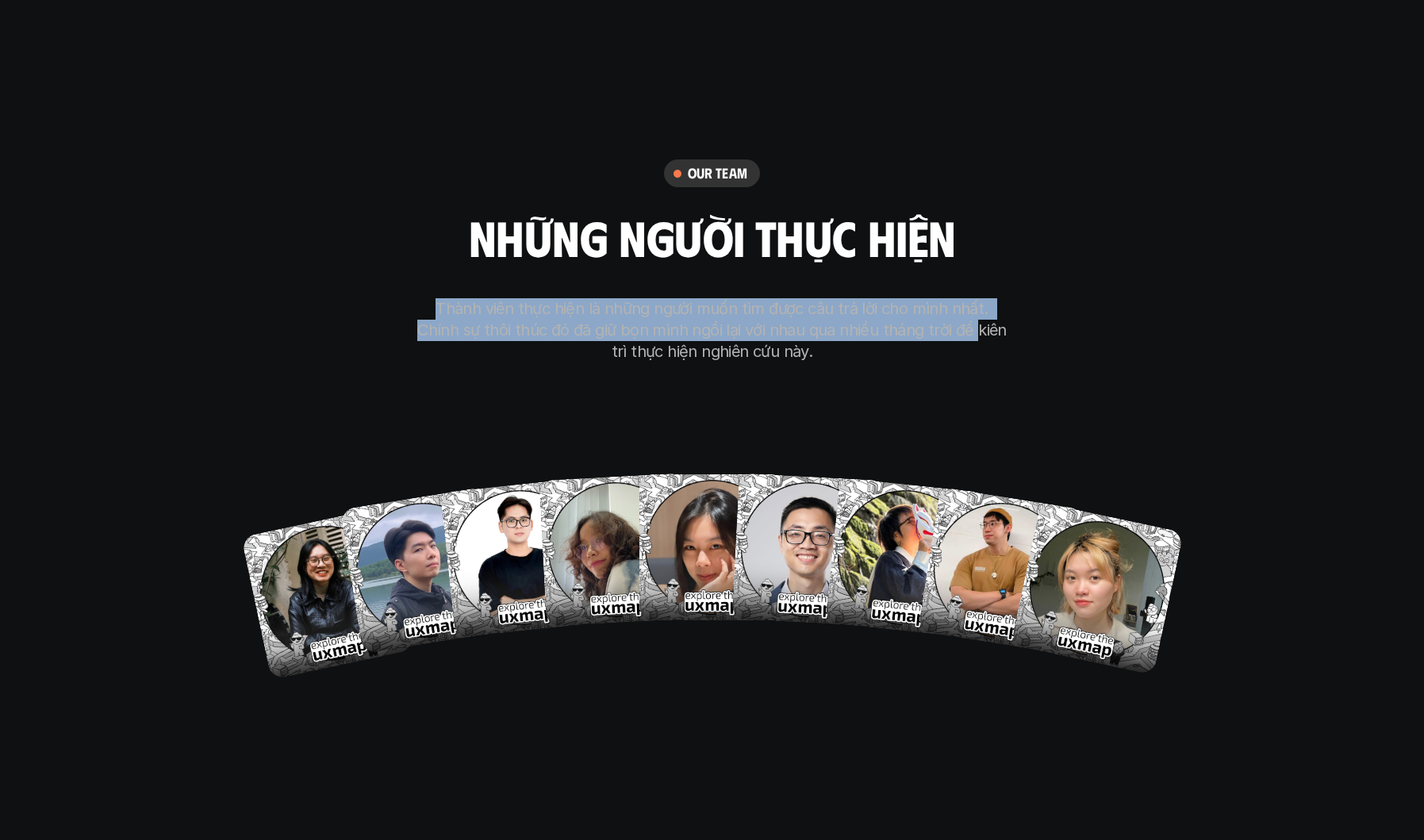
drag, startPoint x: 398, startPoint y: 216, endPoint x: 928, endPoint y: 231, distance: 530.2
click at [928, 231] on div "our team những người thực hiện Thành viên thực hiện là những người muốn tìm đượ…" at bounding box center [712, 415] width 793 height 797
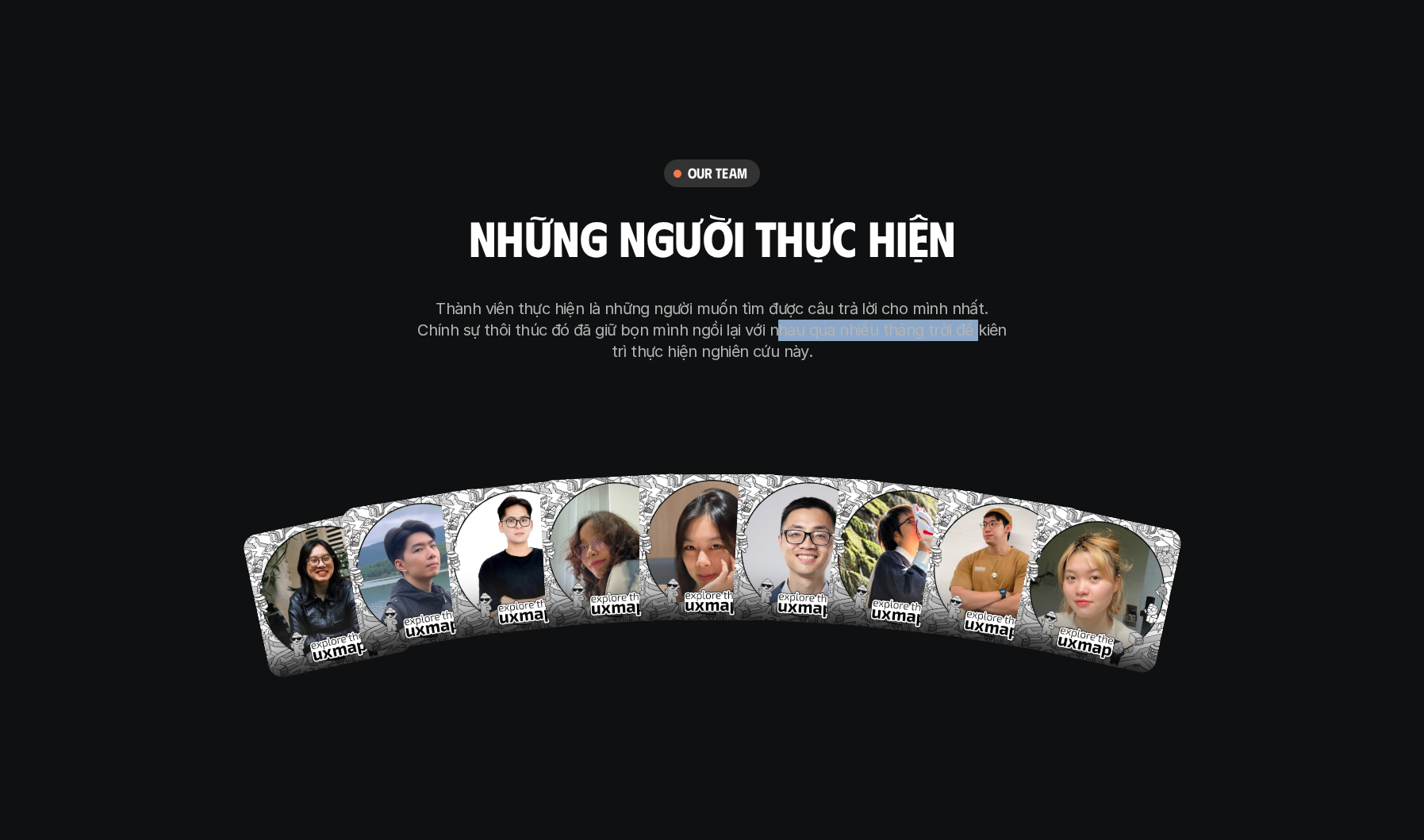
drag, startPoint x: 928, startPoint y: 231, endPoint x: 730, endPoint y: 226, distance: 198.1
click at [730, 298] on p "Thành viên thực hiện là những người muốn tìm được câu trả lời cho mình nhất. Ch…" at bounding box center [712, 331] width 595 height 64
drag, startPoint x: 741, startPoint y: 203, endPoint x: 794, endPoint y: 213, distance: 53.9
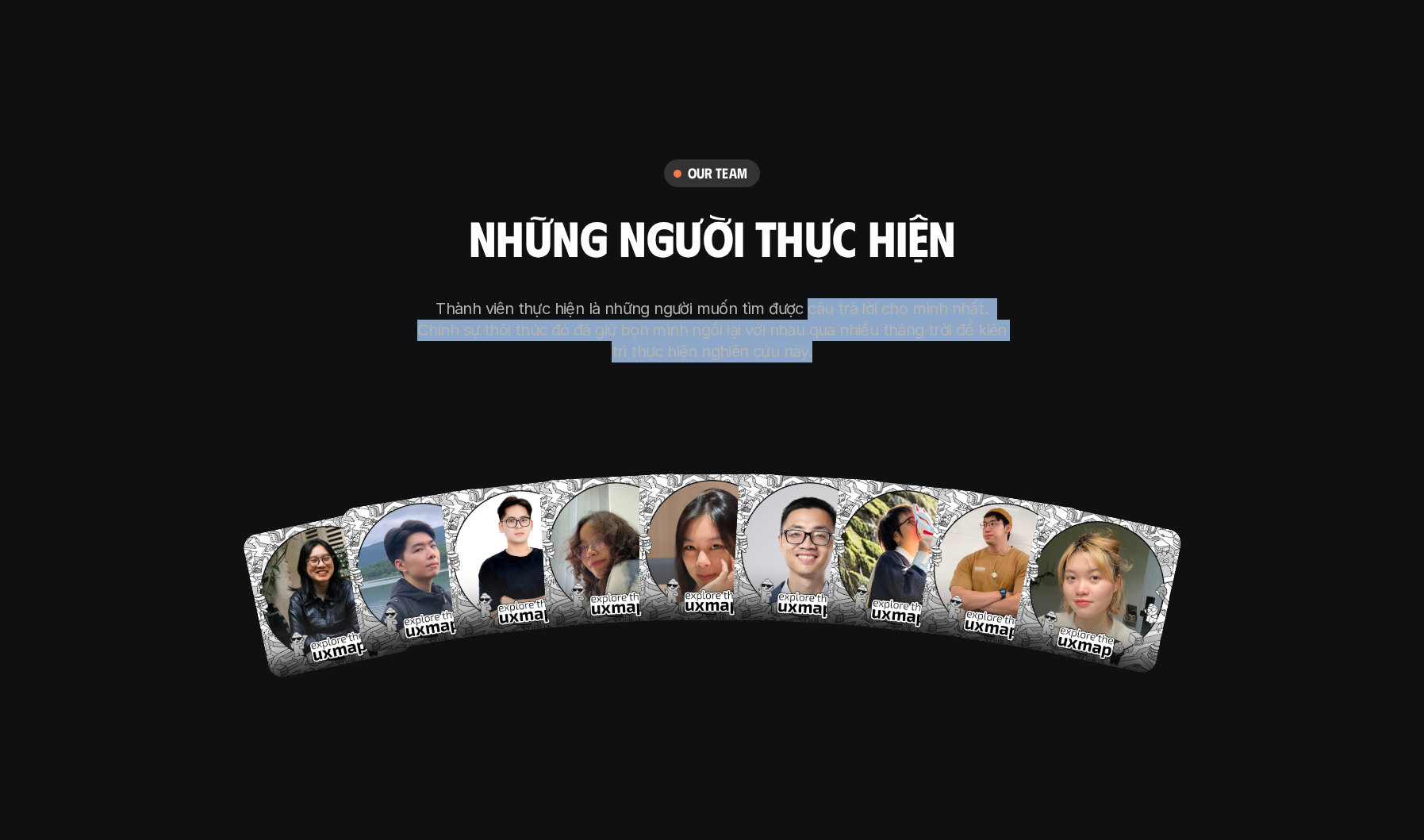
drag, startPoint x: 794, startPoint y: 213, endPoint x: 847, endPoint y: 263, distance: 72.9
click at [847, 298] on p "Thành viên thực hiện là những người muốn tìm được câu trả lời cho mình nhất. Ch…" at bounding box center [712, 331] width 595 height 64
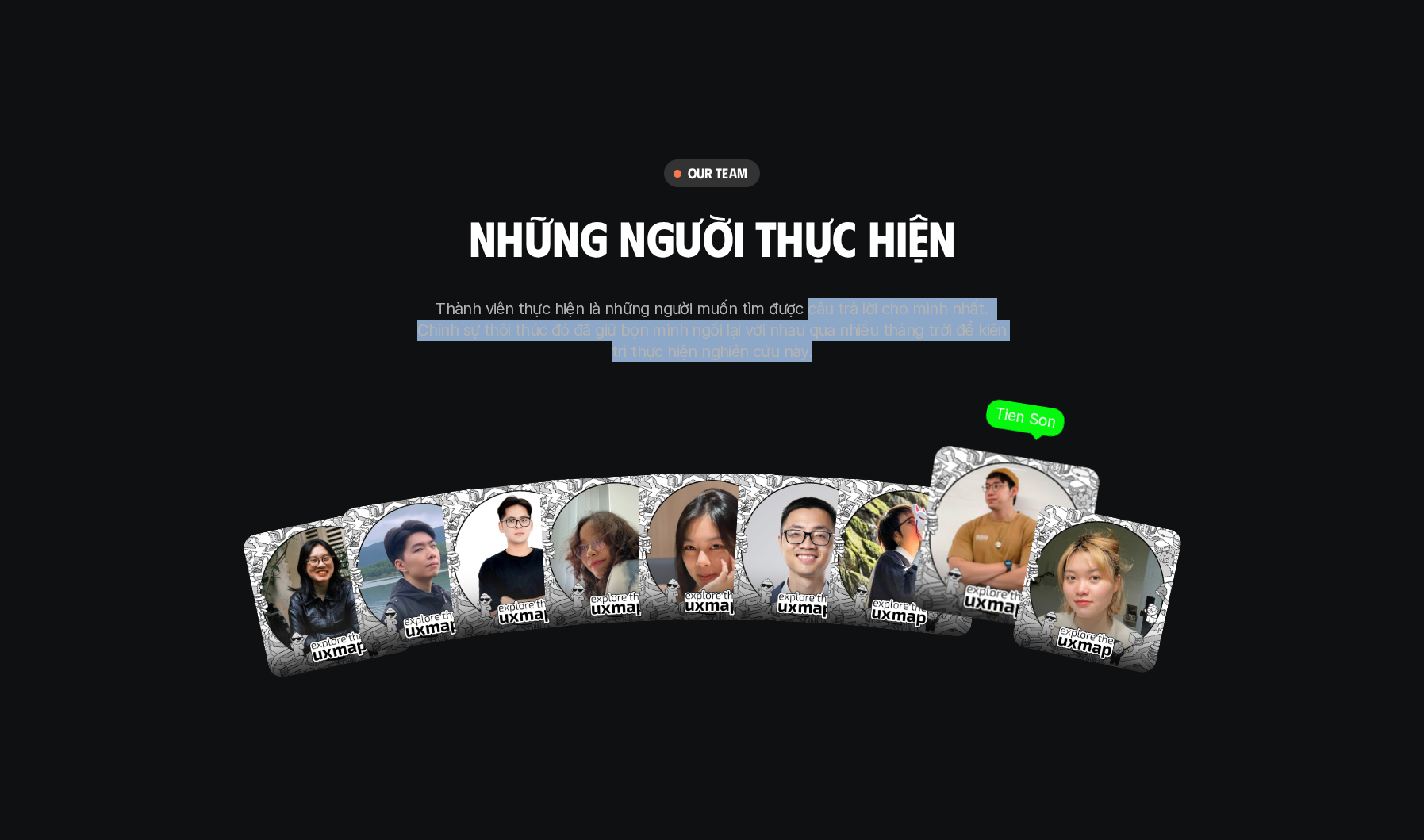
click at [978, 444] on img at bounding box center [1006, 540] width 191 height 191
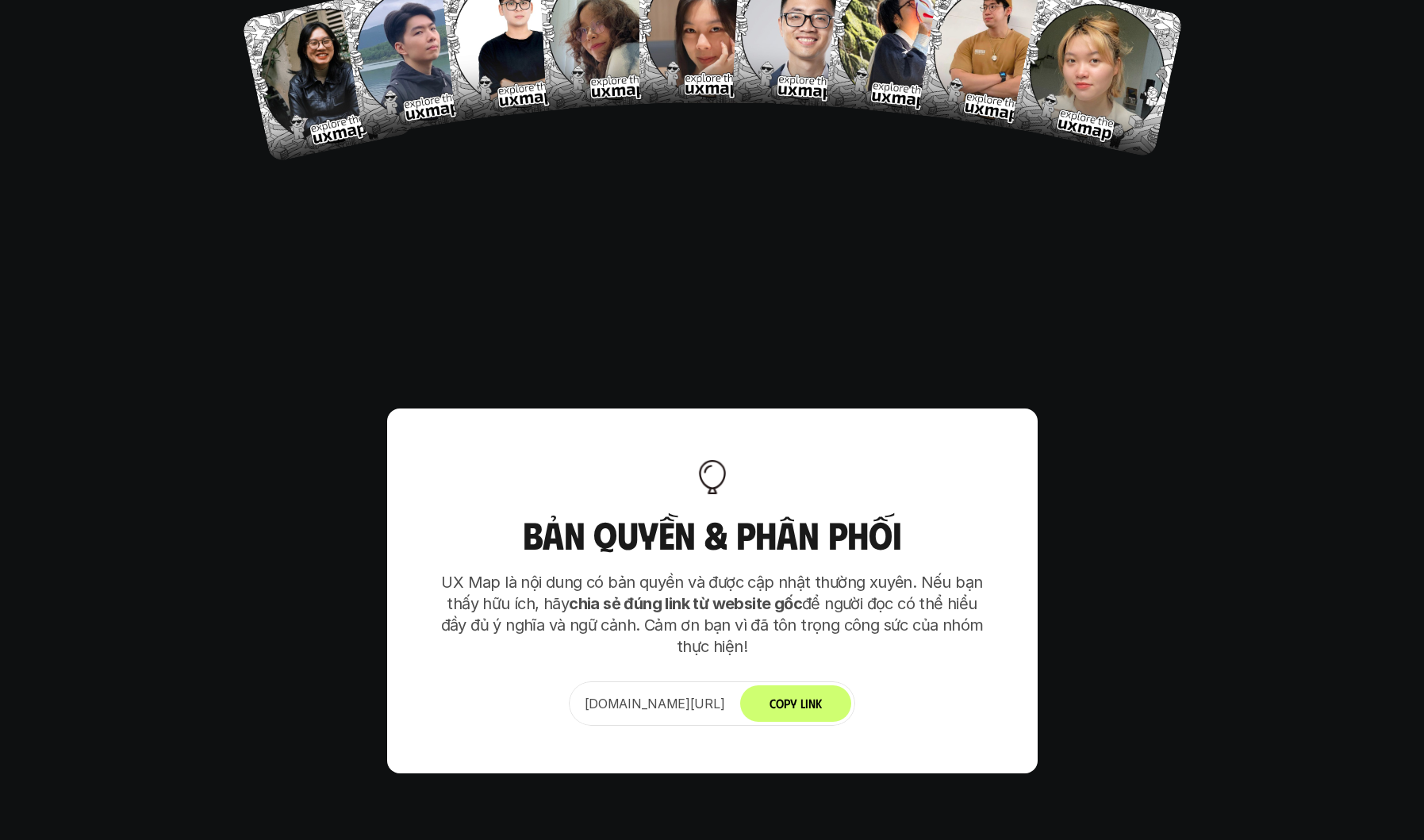
scroll to position [9700, 0]
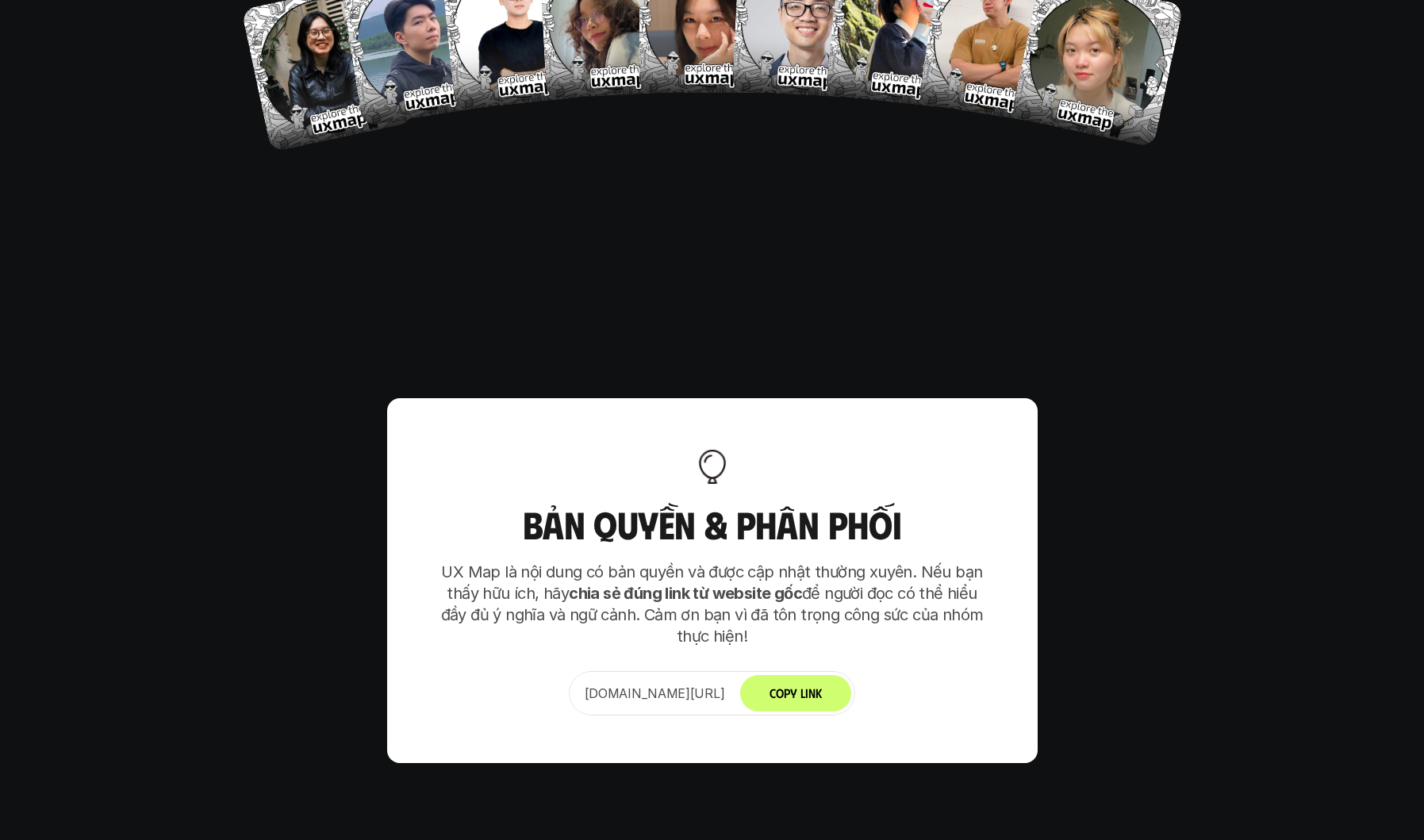
drag, startPoint x: 720, startPoint y: 507, endPoint x: 721, endPoint y: 557, distance: 50.0
click at [721, 557] on div "Bản quyền & Phân phối UX Map là nội dung có bản quyền và được cập nhật thường x…" at bounding box center [712, 579] width 651 height 365
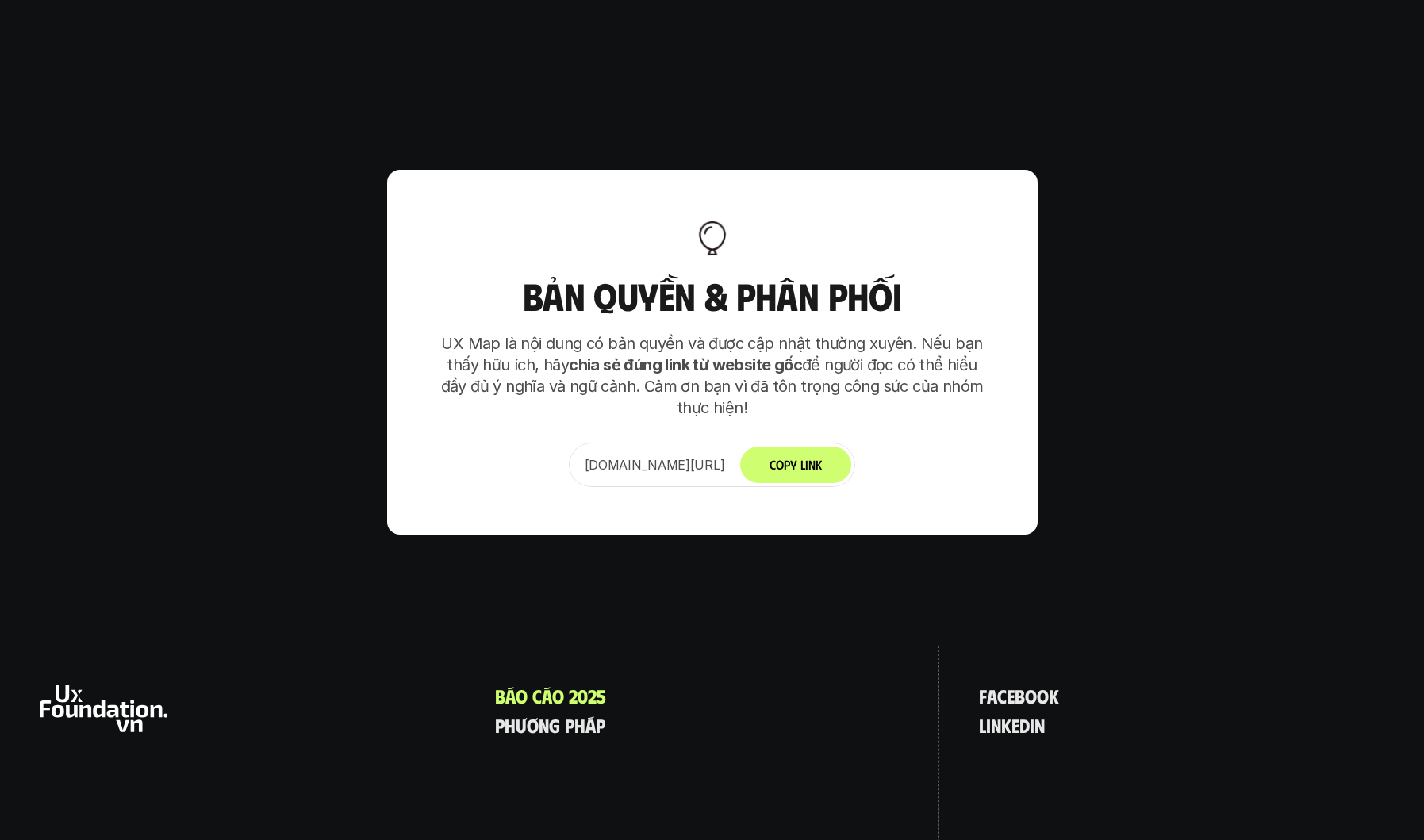
scroll to position [9956, 0]
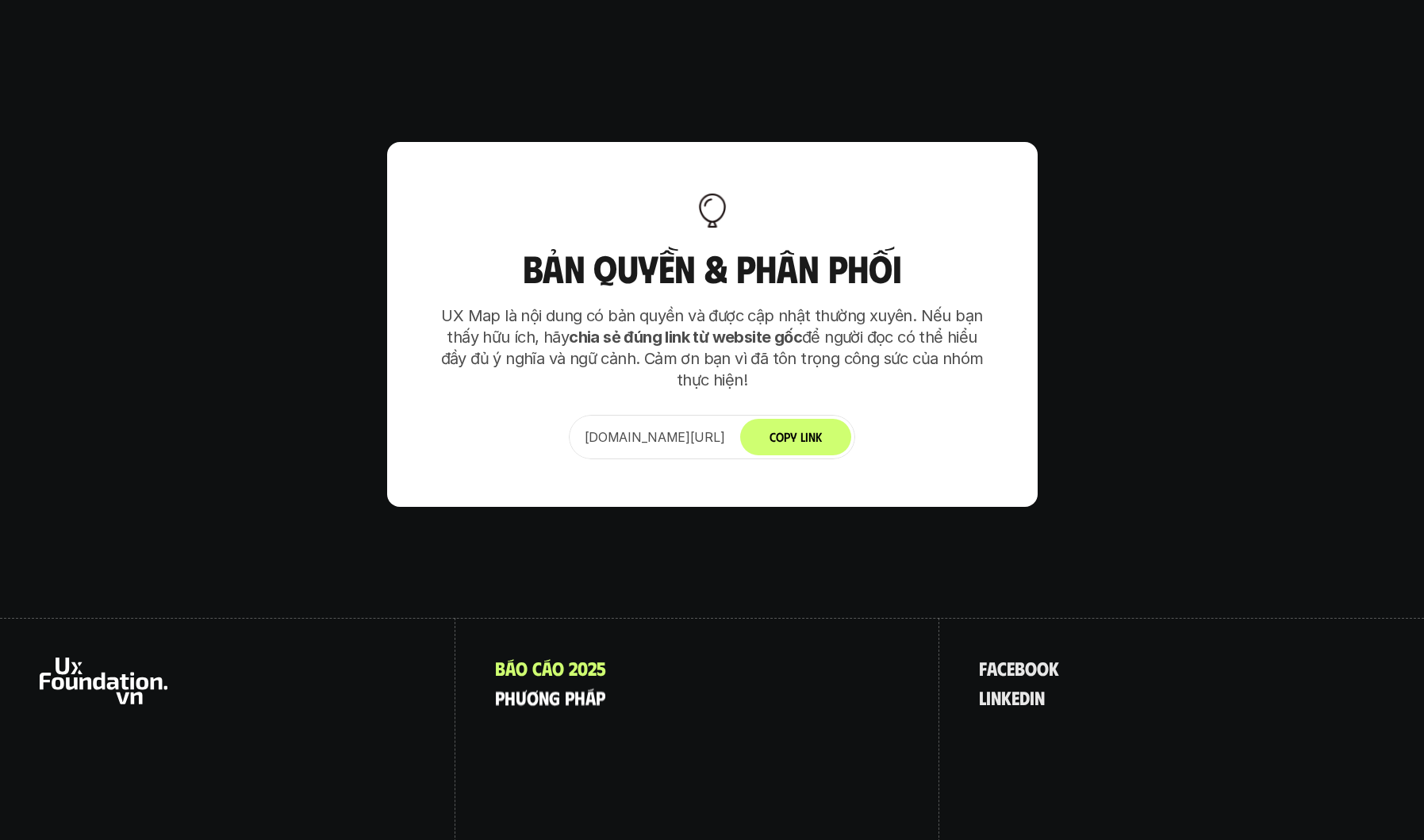
click at [575, 686] on p "p h ư ơ n g p h á p" at bounding box center [550, 696] width 110 height 20
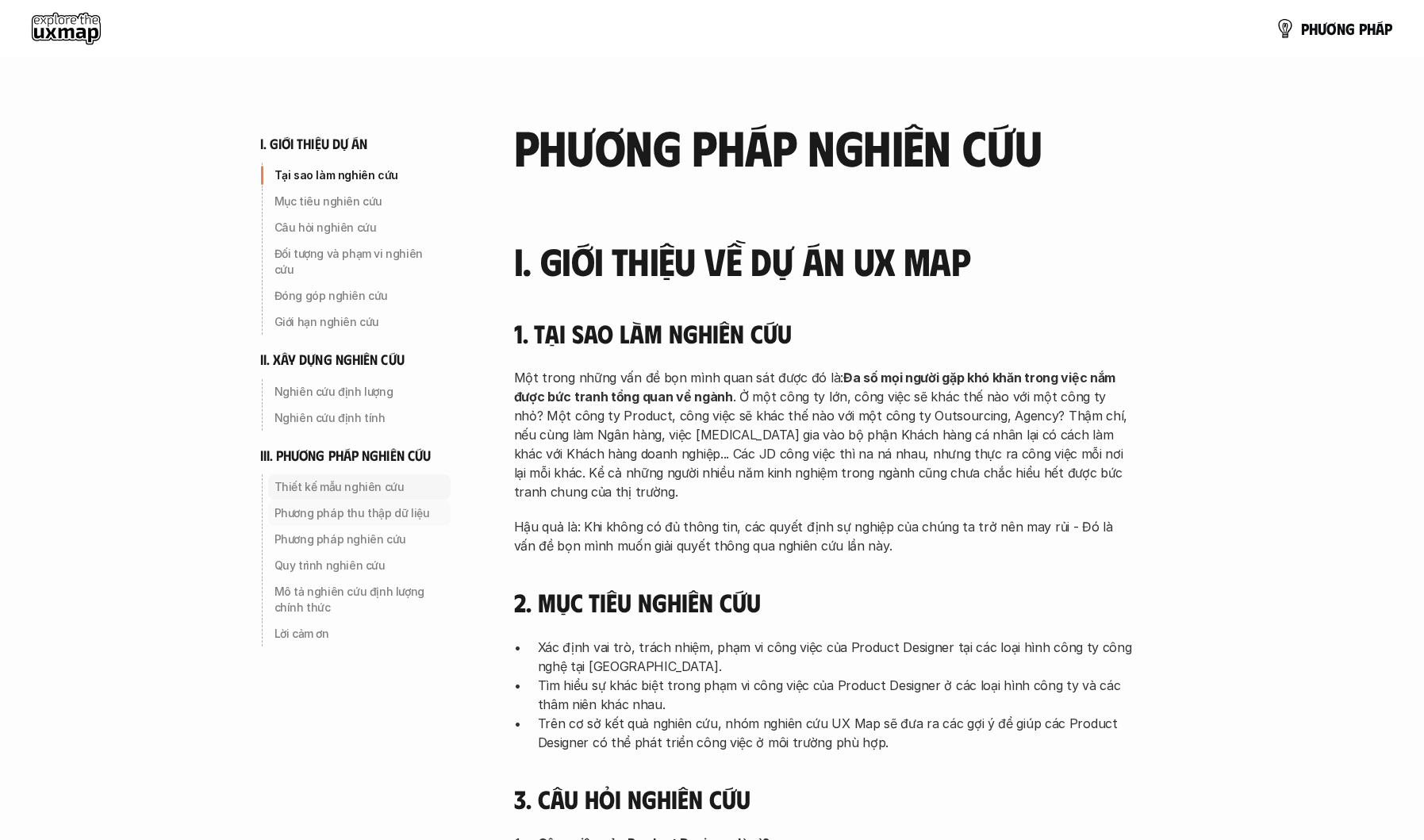
click at [342, 501] on div "Phương pháp thu thập dữ liệu" at bounding box center [360, 513] width 183 height 25
click at [342, 487] on div "Thiết kế mẫu nghiên cứu Phương pháp thu thập dữ liệu Phương pháp nghiên cứu Quy…" at bounding box center [355, 560] width 191 height 172
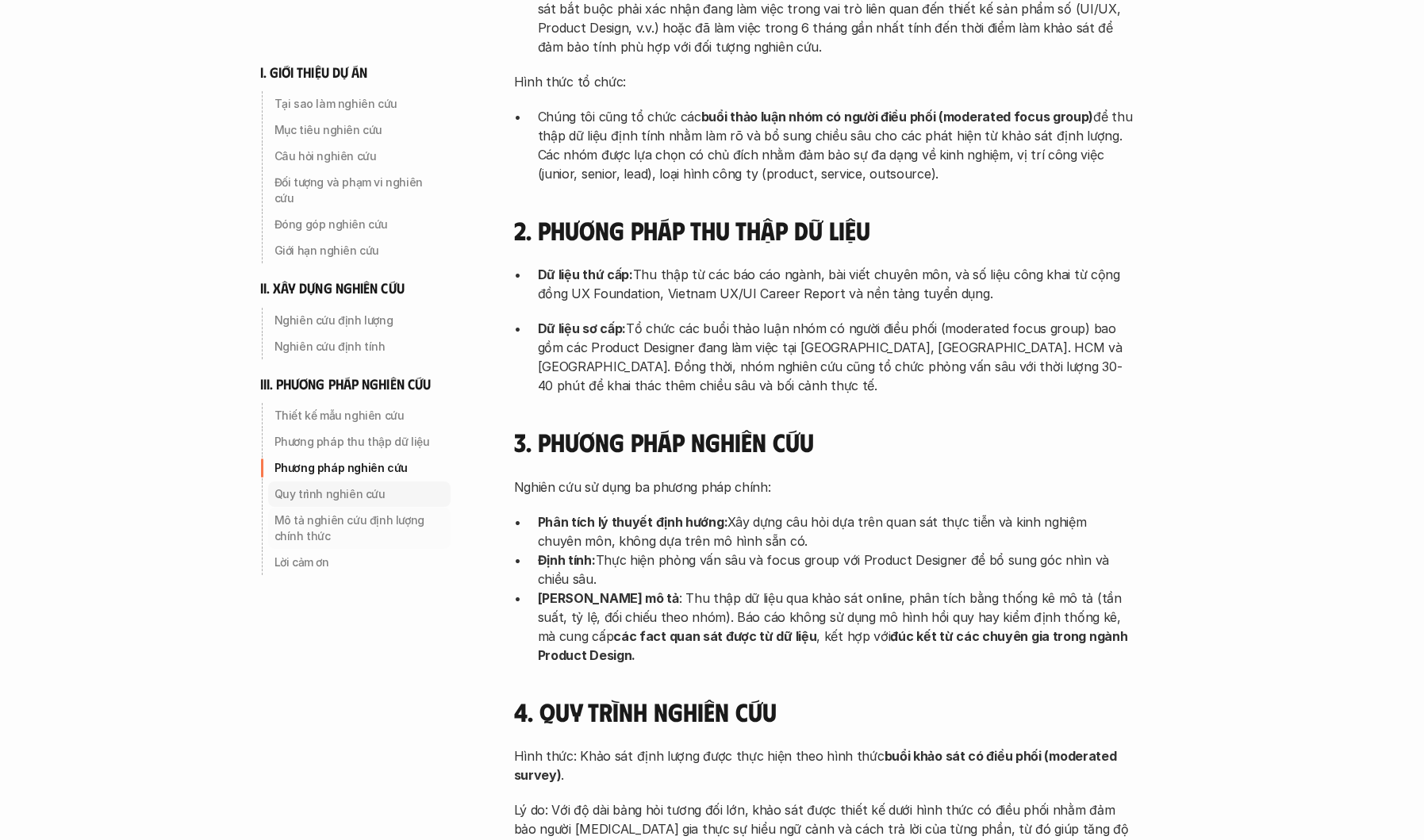
click at [323, 520] on p "Mô tả nghiên cứu định lượng chính thức" at bounding box center [359, 528] width 170 height 32
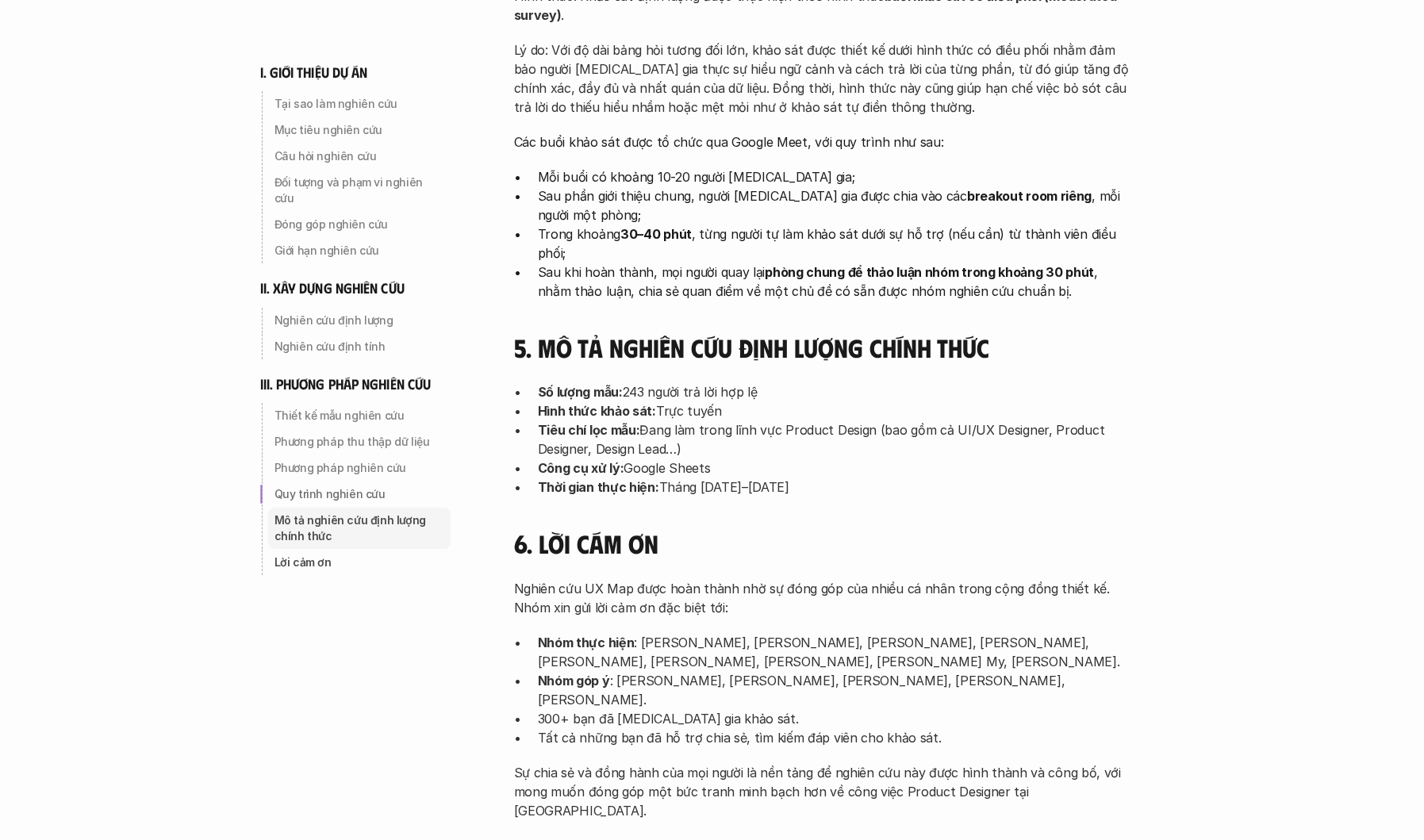
scroll to position [4996, 0]
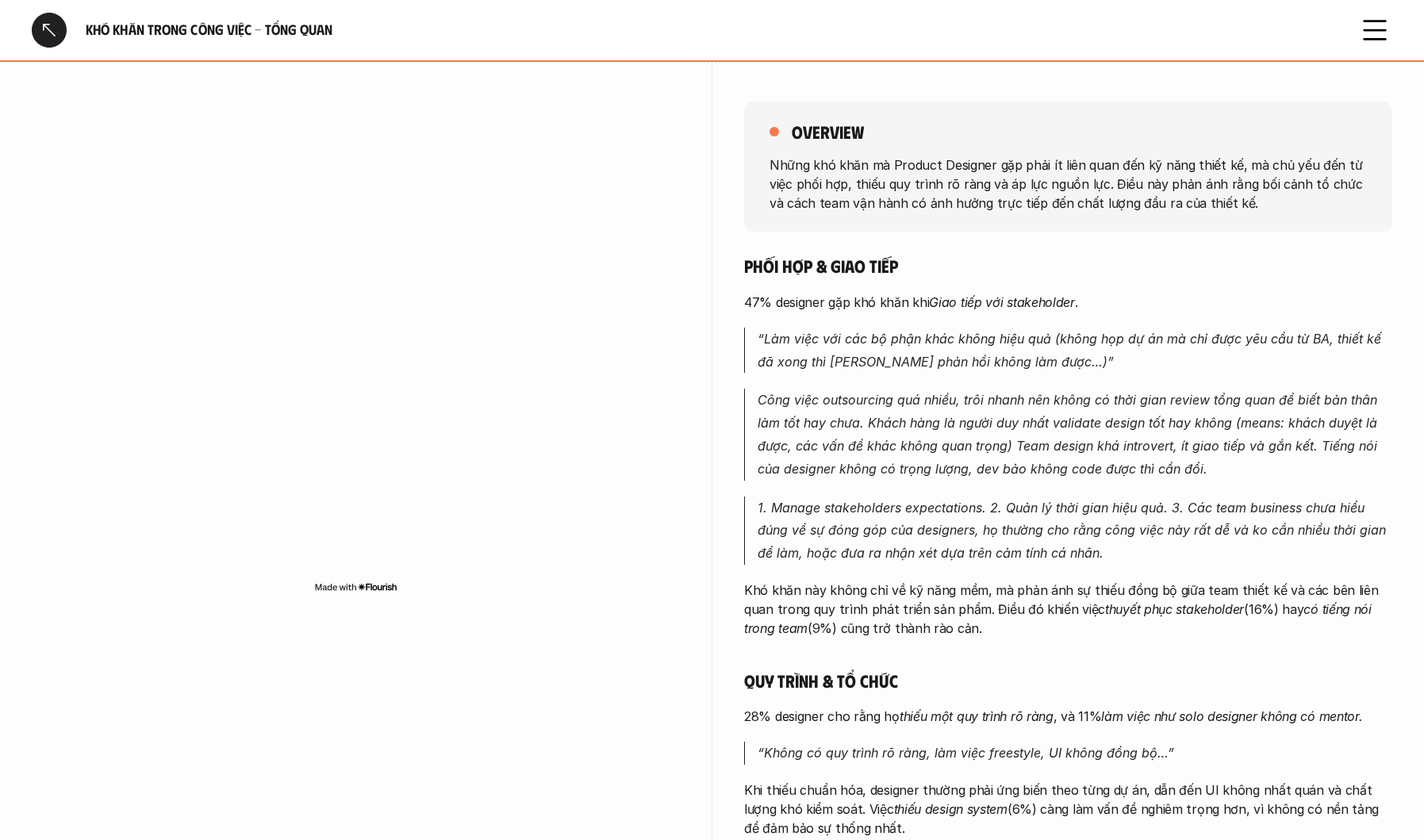
scroll to position [97, 0]
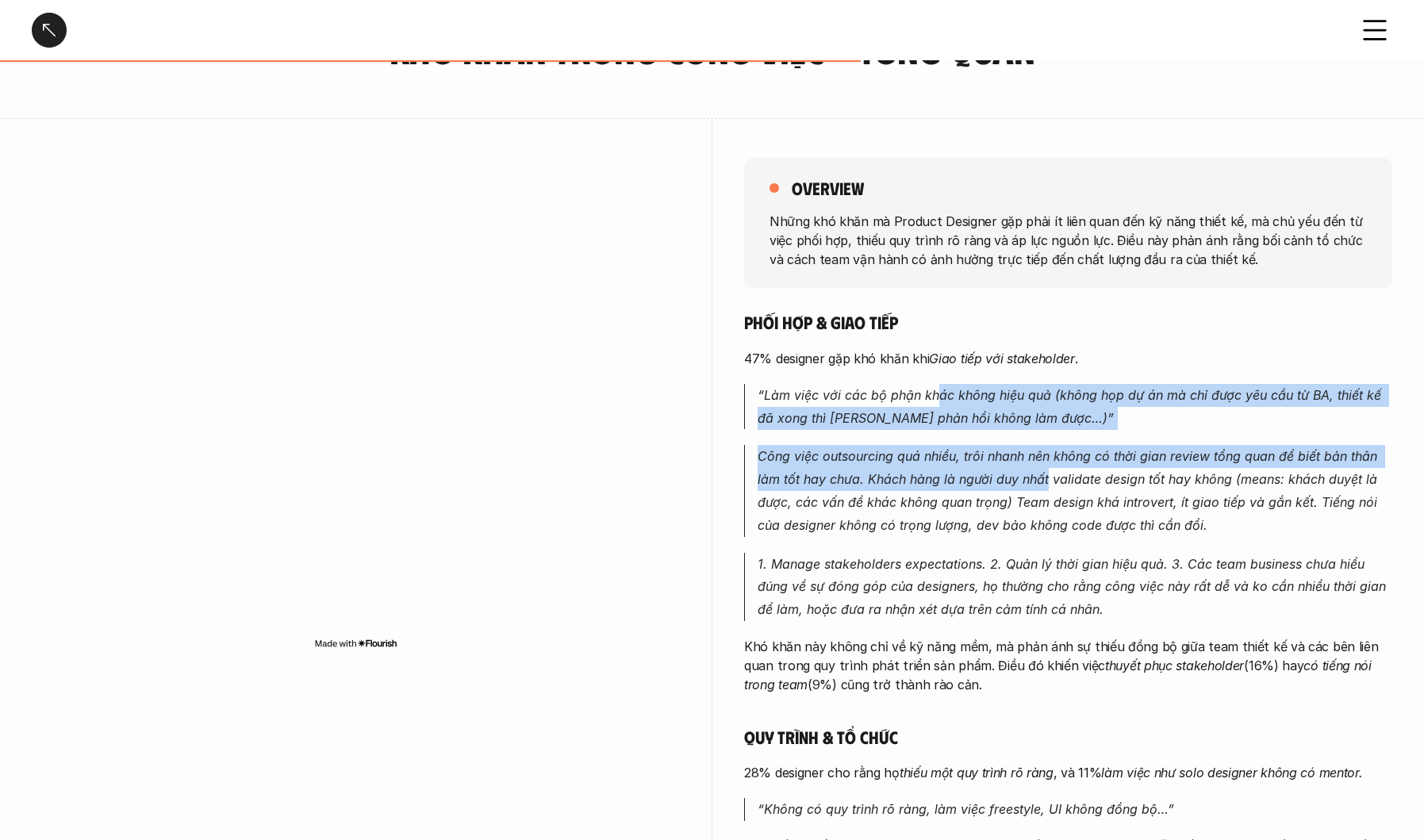
drag, startPoint x: 1014, startPoint y: 433, endPoint x: 1052, endPoint y: 482, distance: 62.0
click at [1049, 477] on div "Phối hợp & giao tiếp 47% designer gặp khó khăn khi Giao tiếp với stakeholder . …" at bounding box center [1068, 723] width 648 height 825
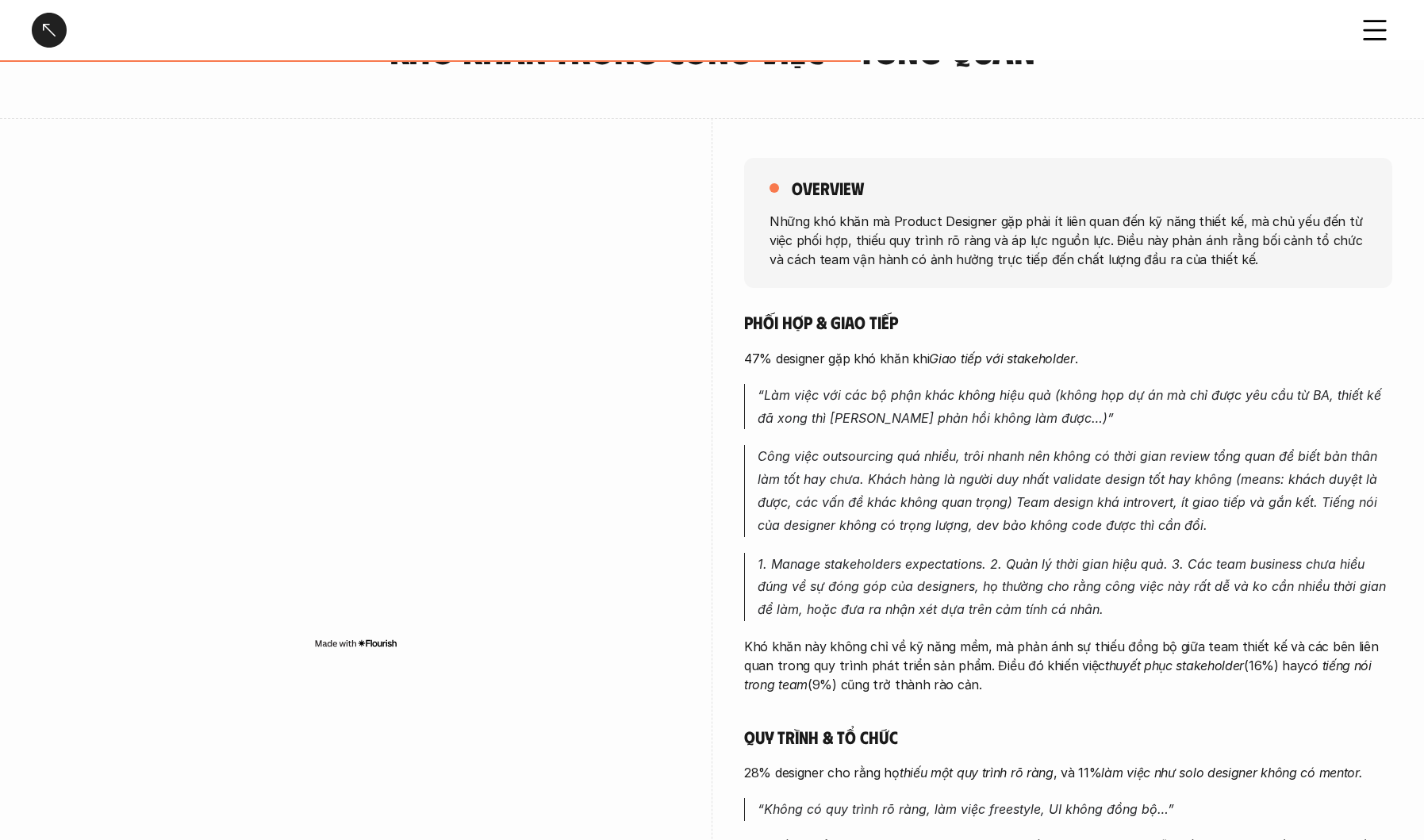
click at [1055, 483] on em "Công việc outsourcing quá nhiều, trôi nhanh nên không có thời gian review tổng …" at bounding box center [1069, 490] width 623 height 84
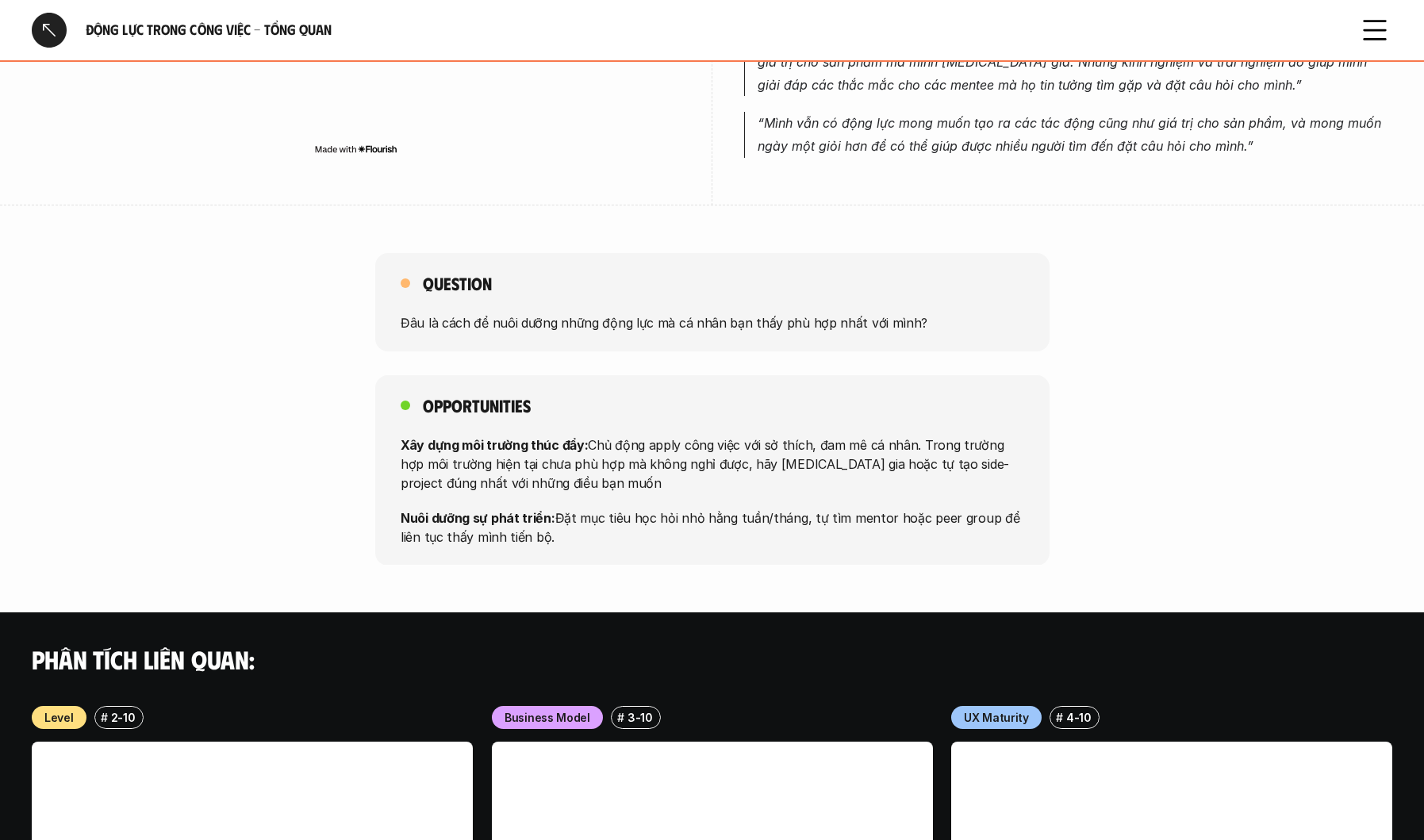
scroll to position [1124, 0]
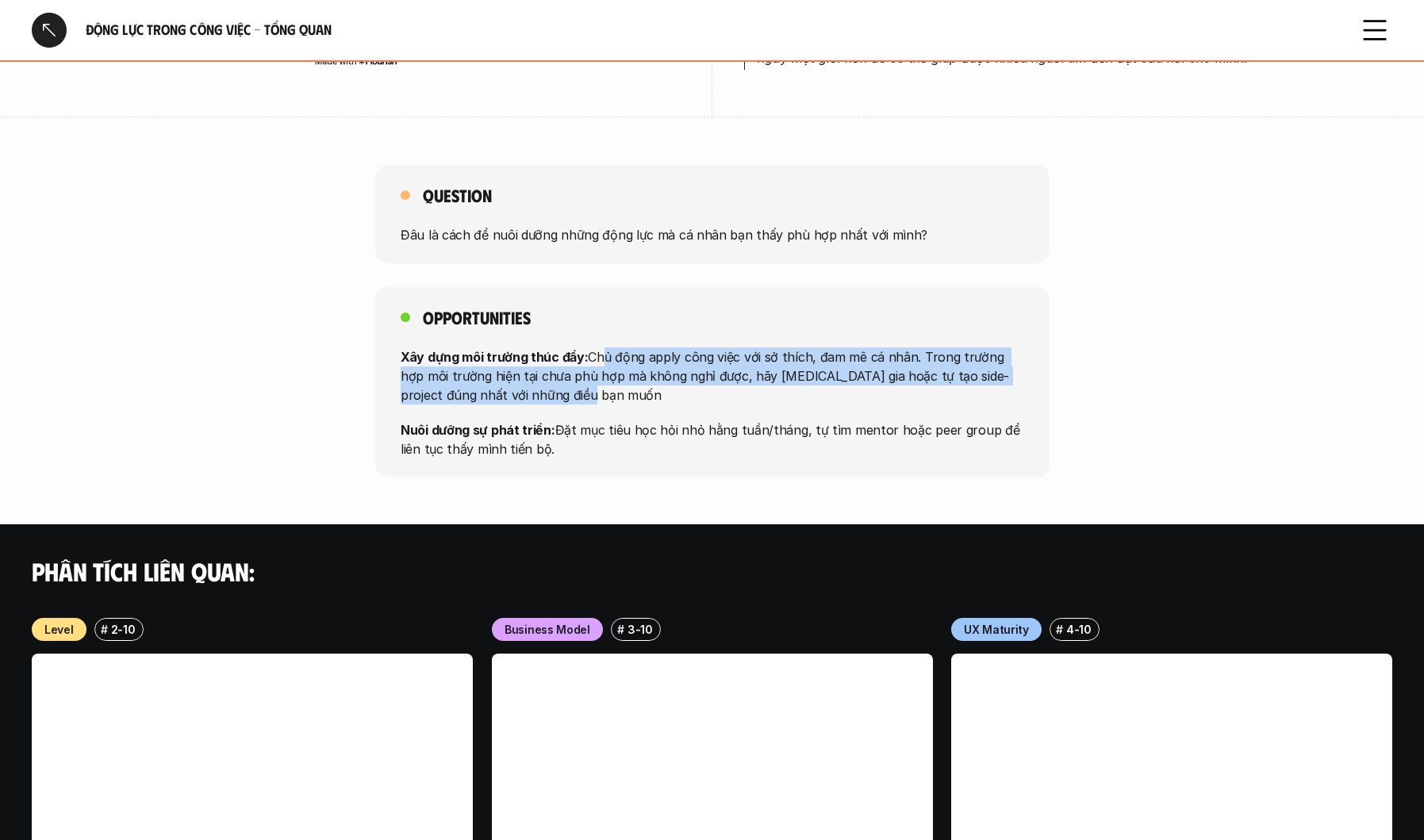
drag, startPoint x: 598, startPoint y: 349, endPoint x: 726, endPoint y: 381, distance: 131.9
click at [702, 384] on p "Xây dựng môi trường thúc đẩy: Chủ động apply công việc với sở thích, đam mê cá …" at bounding box center [712, 374] width 623 height 57
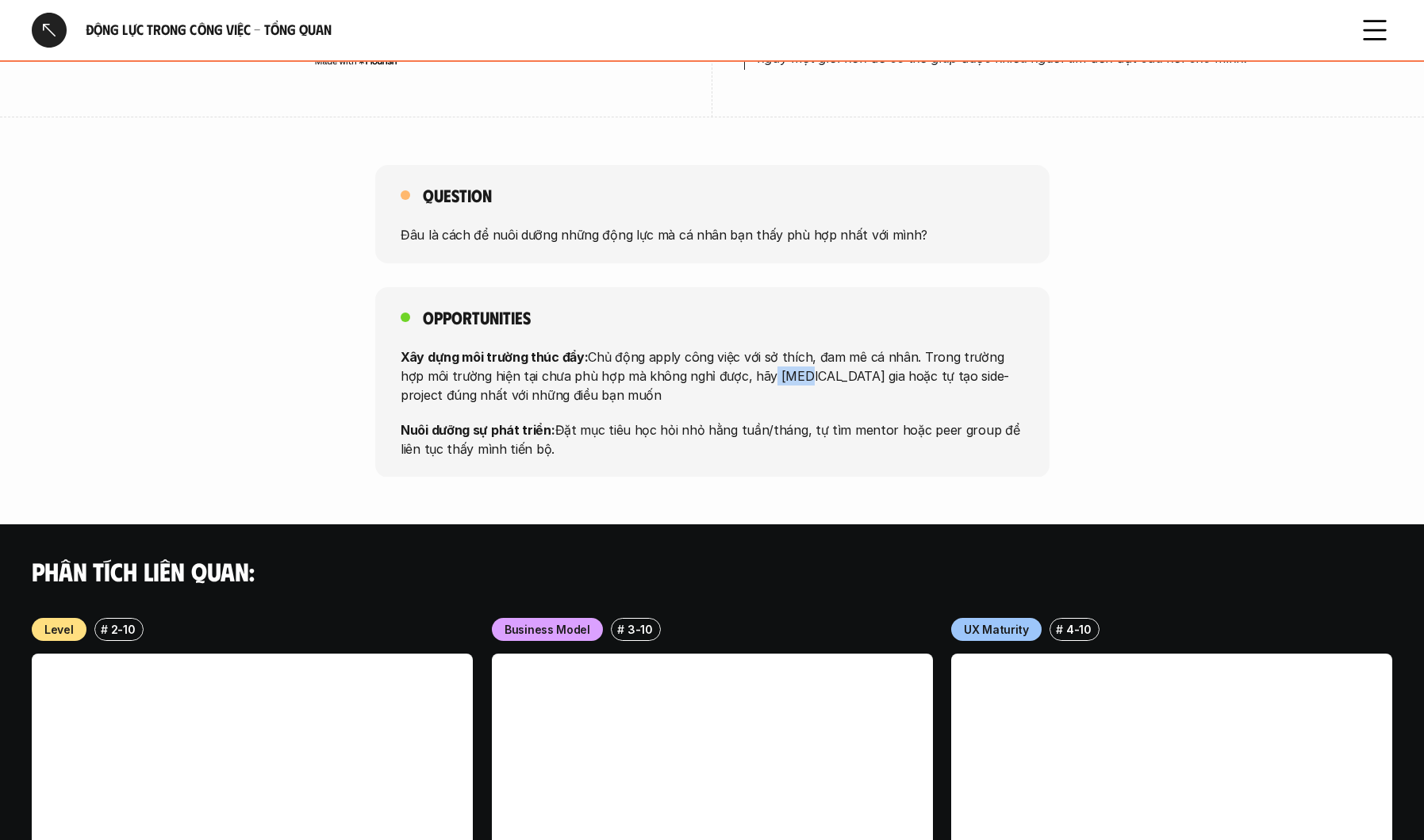
drag, startPoint x: 762, startPoint y: 376, endPoint x: 784, endPoint y: 371, distance: 22.6
click at [765, 376] on p "Xây dựng môi trường thúc đẩy: Chủ động apply công việc với sở thích, đam mê cá …" at bounding box center [712, 374] width 623 height 57
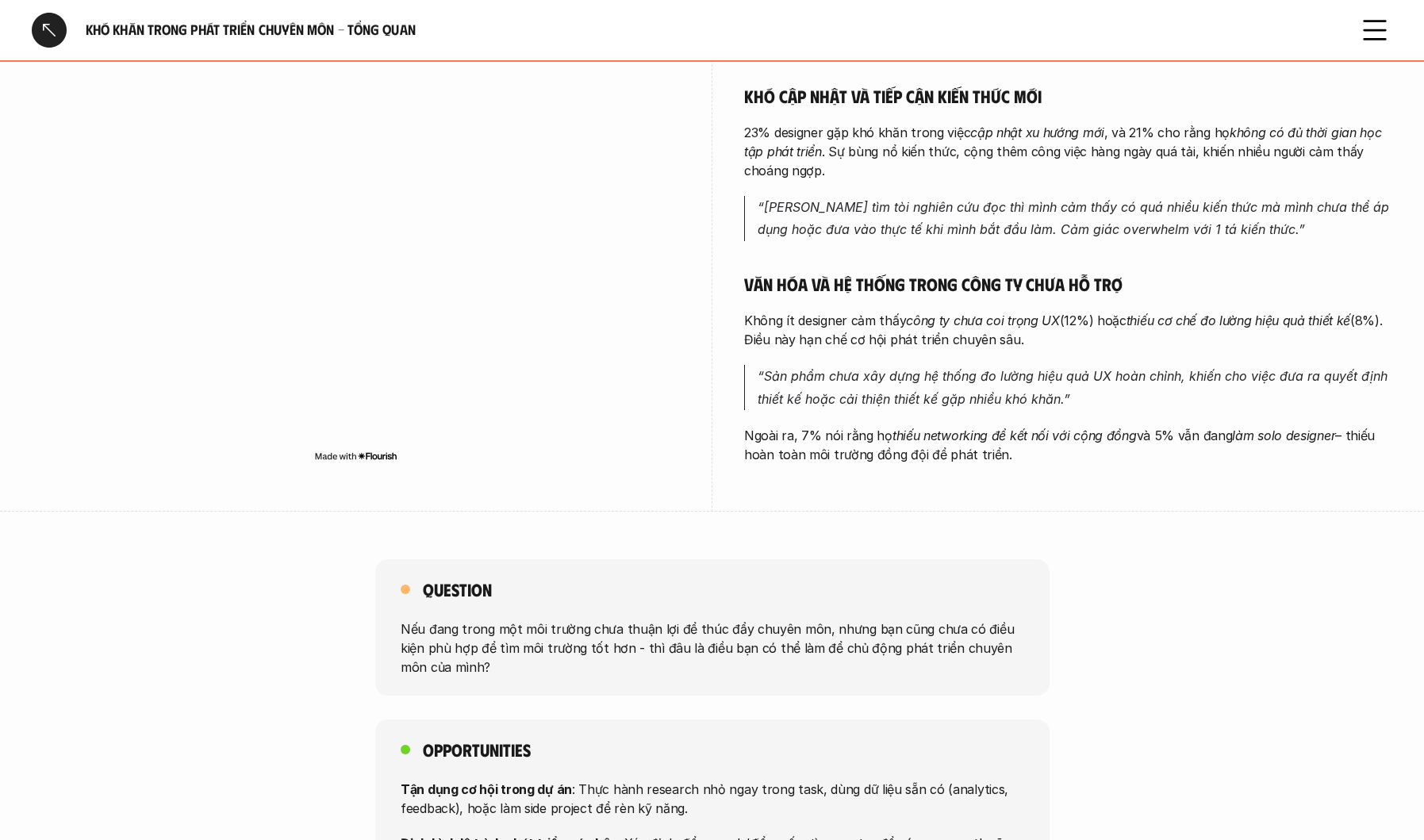
scroll to position [1007, 0]
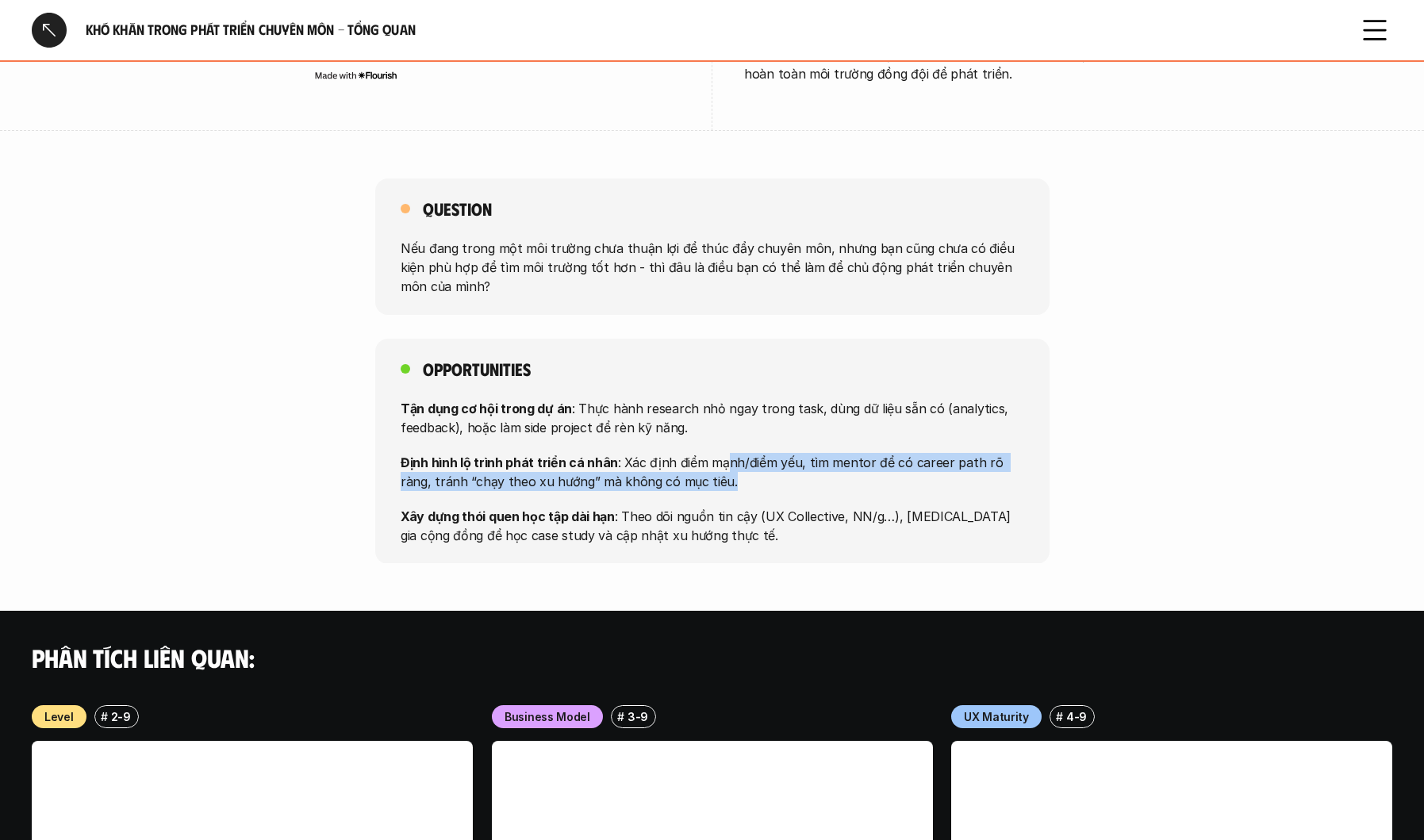
drag, startPoint x: 719, startPoint y: 442, endPoint x: 744, endPoint y: 472, distance: 39.1
click at [744, 472] on div "Tận dụng cơ hội trong dự án : Thực hành research nhỏ ngay trong task, dùng dữ l…" at bounding box center [712, 471] width 623 height 146
click at [733, 471] on div at bounding box center [733, 471] width 0 height 0
click at [744, 472] on div "Tận dụng cơ hội trong dự án : Thực hành research nhỏ ngay trong task, dùng dữ l…" at bounding box center [712, 471] width 623 height 146
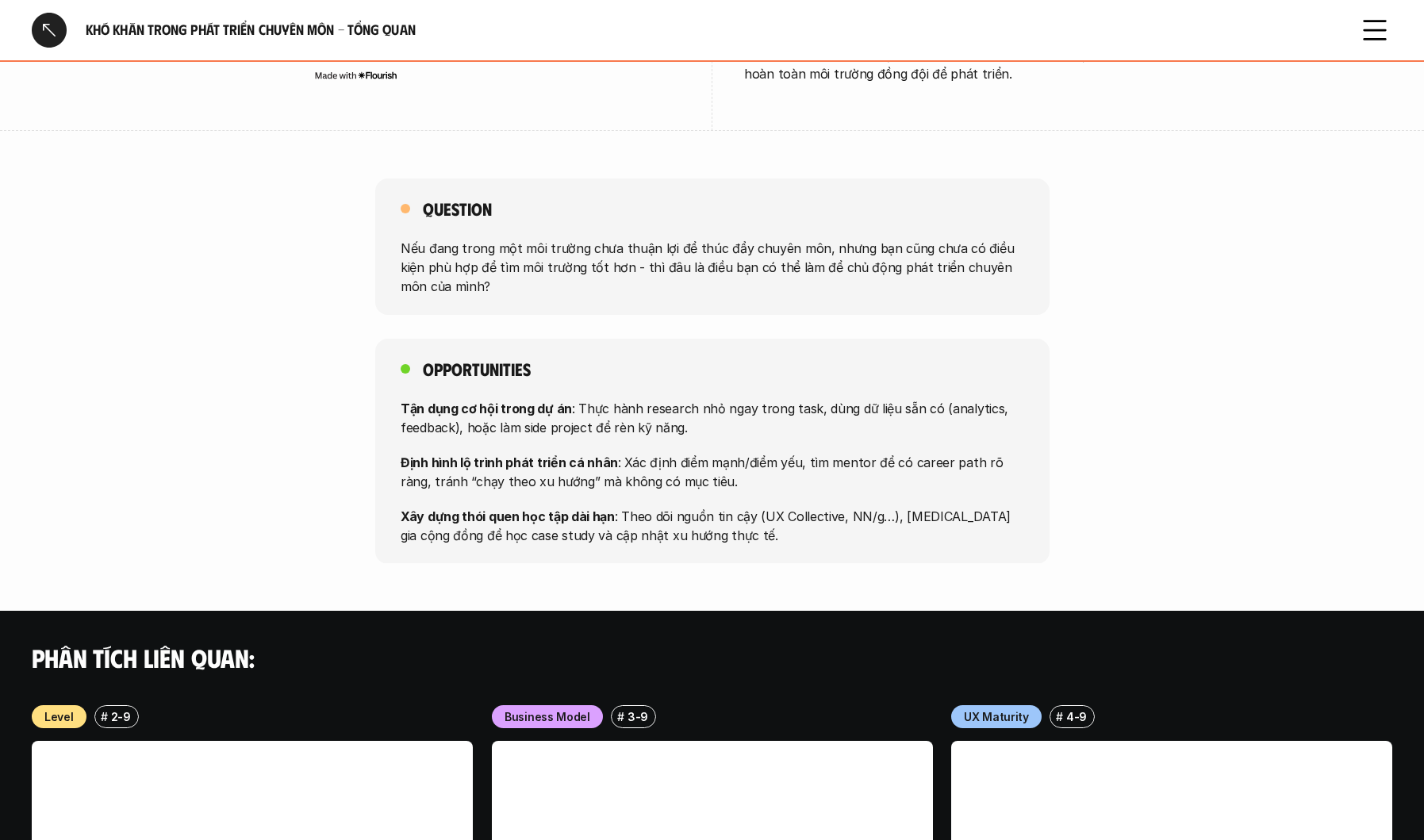
click at [838, 519] on p "Xây dựng thói quen học tập dài hạn : Theo dõi nguồn tin cậy (UX Collective, NN/…" at bounding box center [712, 524] width 623 height 38
